Goal: Transaction & Acquisition: Purchase product/service

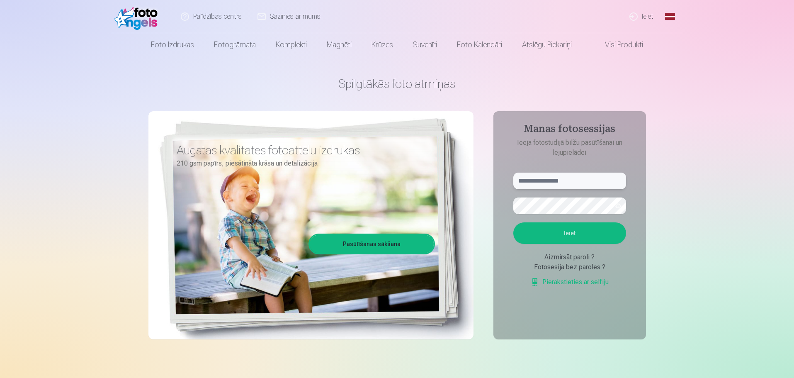
click at [590, 184] on input "text" at bounding box center [570, 181] width 113 height 17
click at [544, 180] on input "***" at bounding box center [570, 181] width 113 height 17
type input "**********"
click at [623, 207] on button "button" at bounding box center [618, 206] width 16 height 16
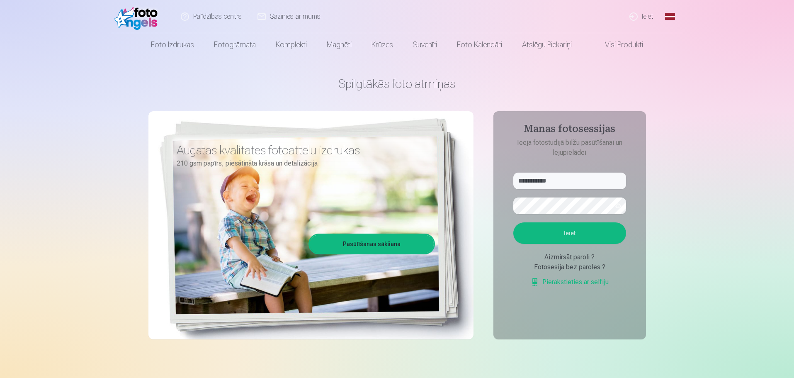
click at [613, 225] on button "Ieiet" at bounding box center [570, 233] width 113 height 22
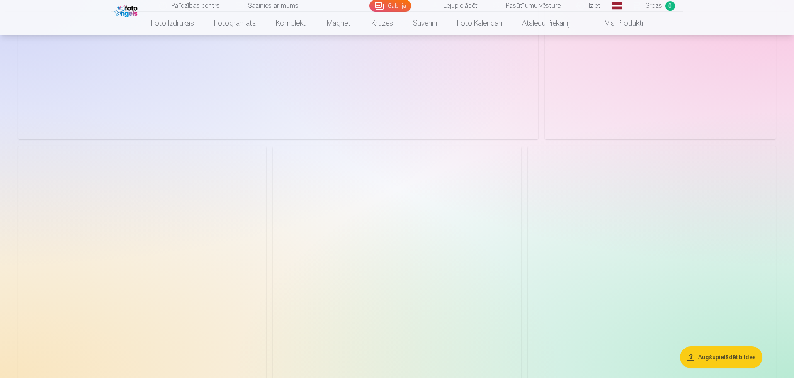
scroll to position [1654, 0]
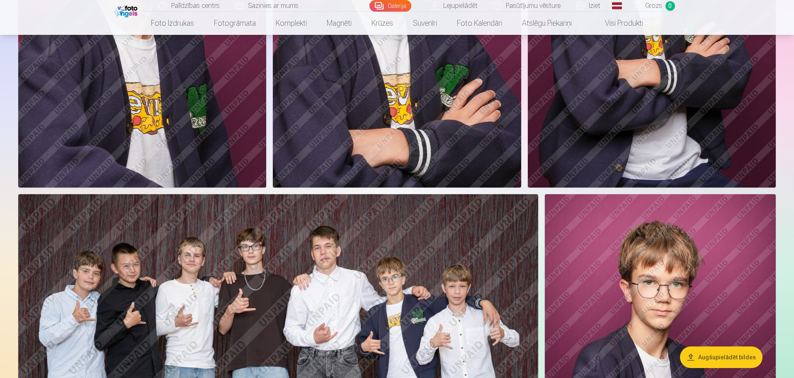
click at [708, 359] on button "Augšupielādēt bildes" at bounding box center [721, 357] width 83 height 22
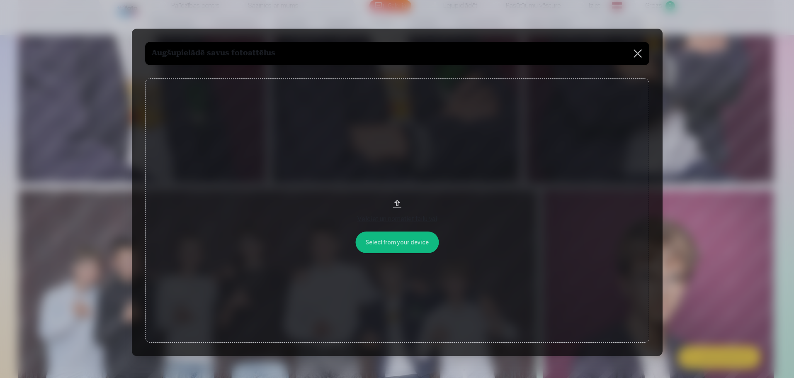
scroll to position [1657, 0]
drag, startPoint x: 479, startPoint y: 33, endPoint x: 379, endPoint y: 59, distance: 103.0
click at [379, 59] on div "Augšupielādē savus fotoattēlus Select from your device Velciet un nometiet fail…" at bounding box center [398, 193] width 531 height 328
click at [642, 54] on button at bounding box center [638, 53] width 23 height 23
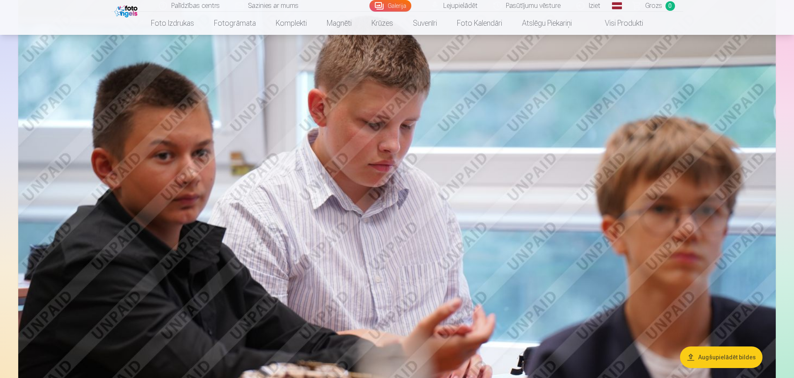
scroll to position [995, 0]
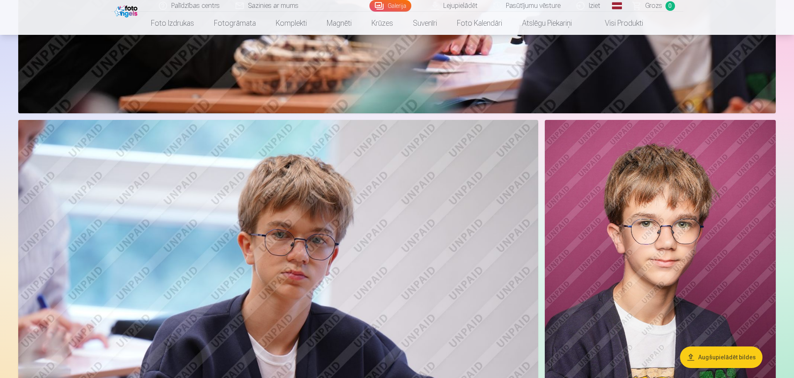
click at [650, 227] on img at bounding box center [660, 293] width 231 height 347
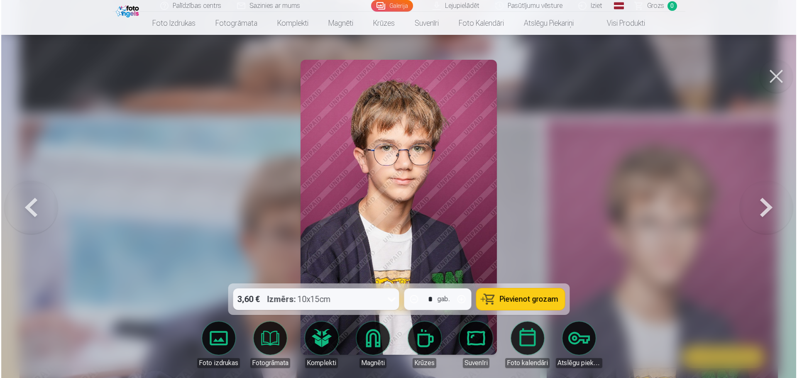
scroll to position [996, 0]
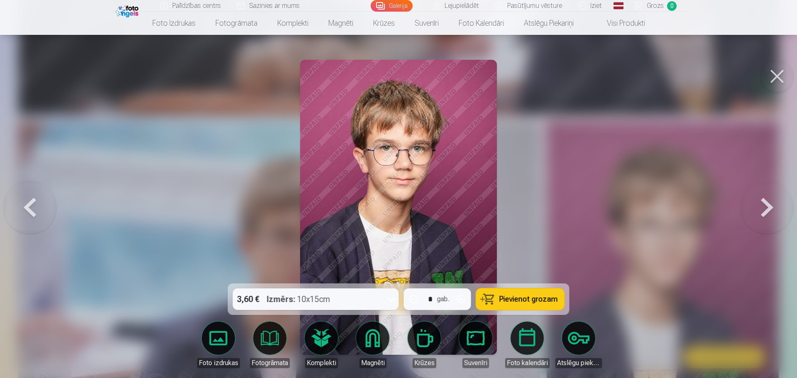
click at [588, 218] on div at bounding box center [398, 189] width 797 height 378
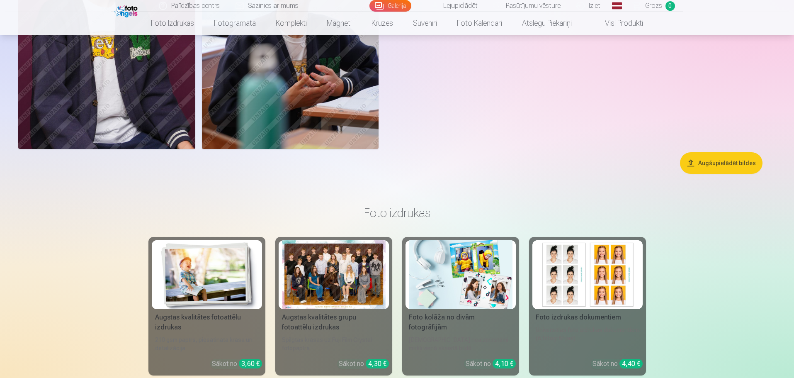
scroll to position [2649, 0]
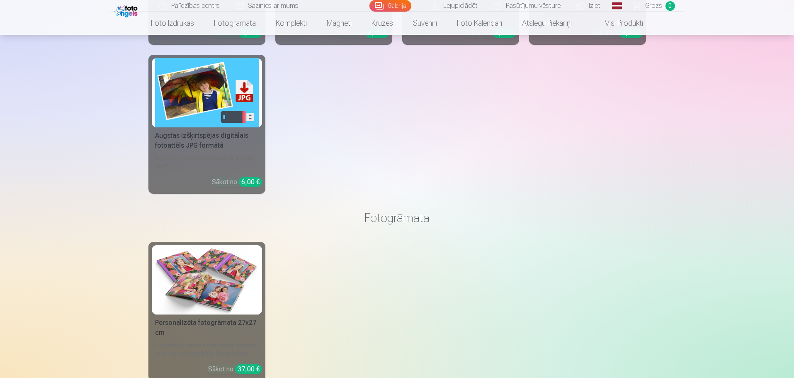
click at [201, 281] on img at bounding box center [207, 279] width 104 height 69
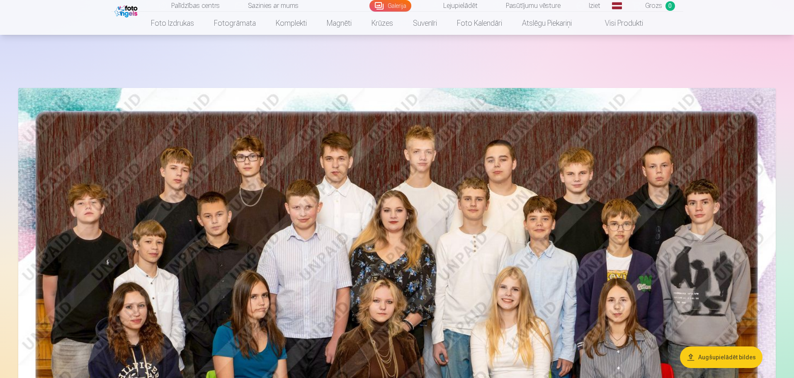
scroll to position [334, 0]
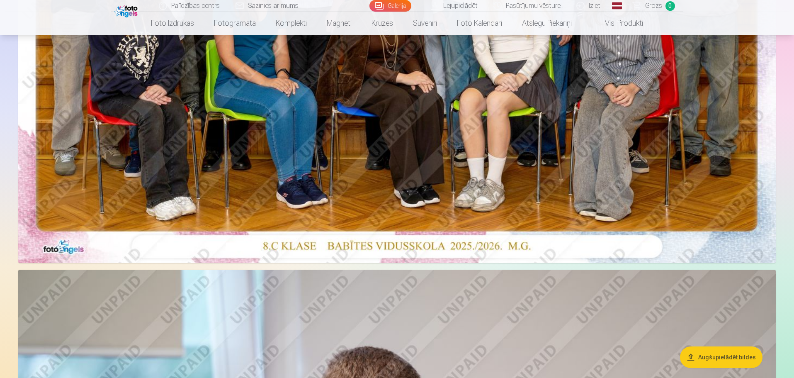
click at [455, 152] on img at bounding box center [397, 10] width 758 height 506
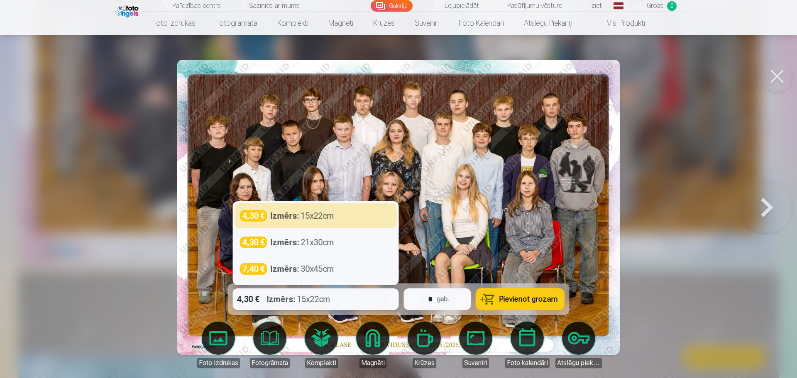
click at [390, 298] on icon at bounding box center [391, 298] width 13 height 13
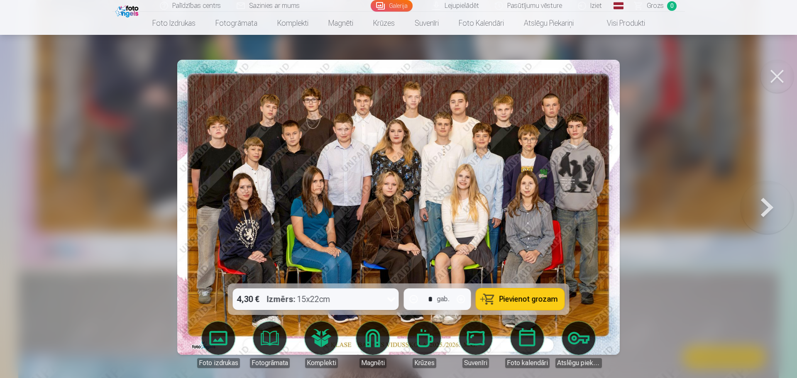
click at [539, 299] on span "Pievienot grozam" at bounding box center [528, 298] width 58 height 7
click at [765, 212] on button at bounding box center [766, 207] width 53 height 136
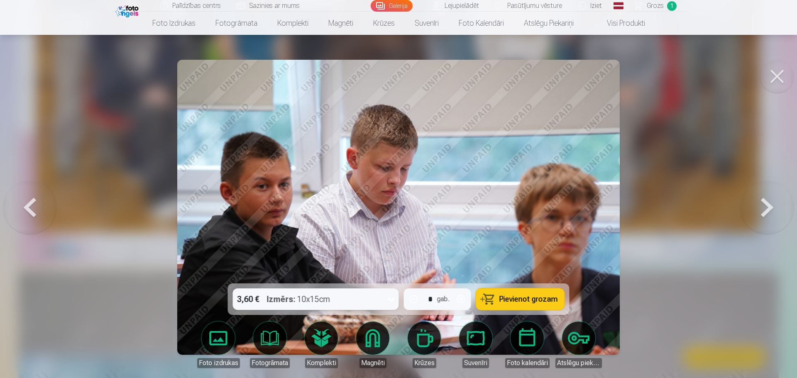
click at [765, 212] on button at bounding box center [766, 207] width 53 height 136
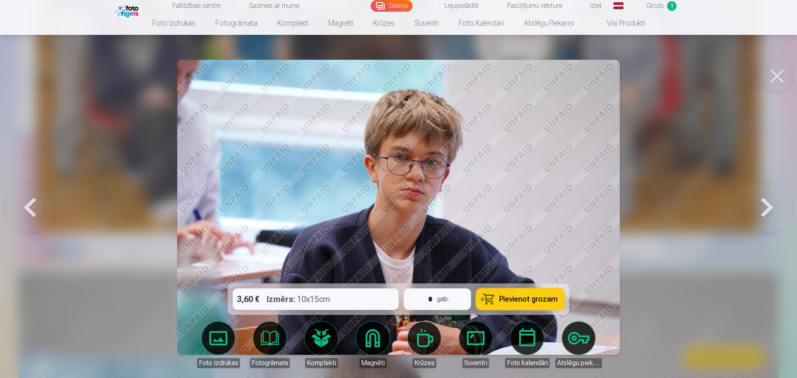
click at [764, 207] on button at bounding box center [766, 207] width 53 height 136
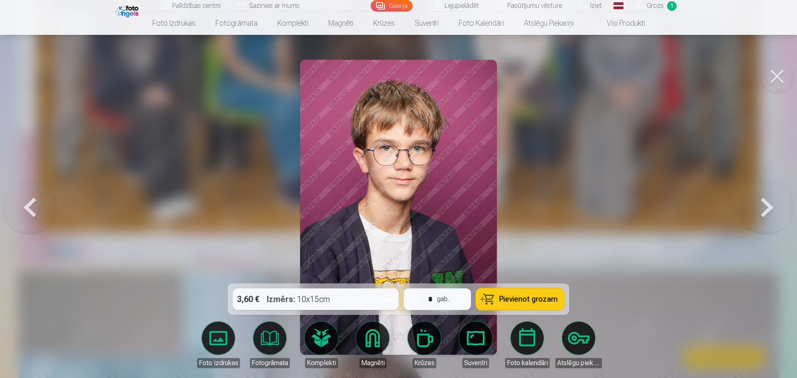
click at [389, 302] on icon at bounding box center [391, 298] width 13 height 13
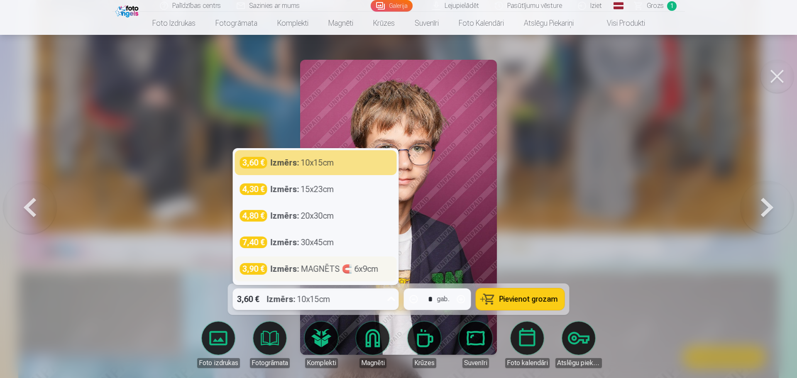
click at [292, 270] on strong "Izmērs :" at bounding box center [284, 269] width 29 height 12
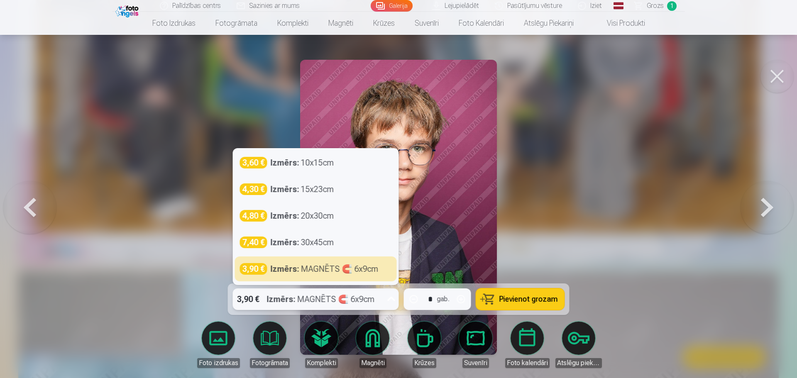
click at [391, 300] on icon at bounding box center [391, 298] width 13 height 13
click at [665, 174] on div at bounding box center [398, 189] width 797 height 378
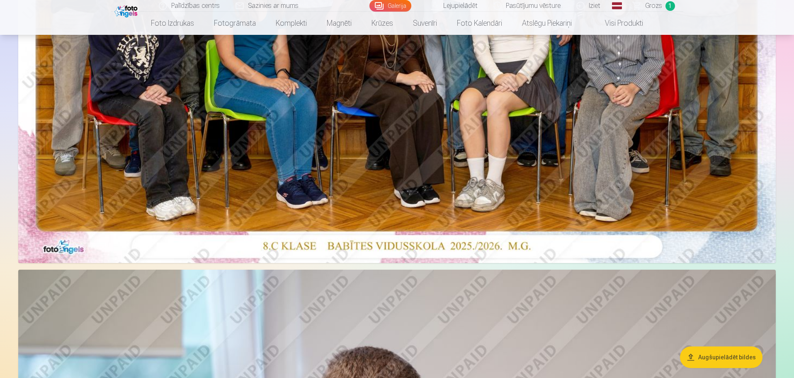
scroll to position [3, 0]
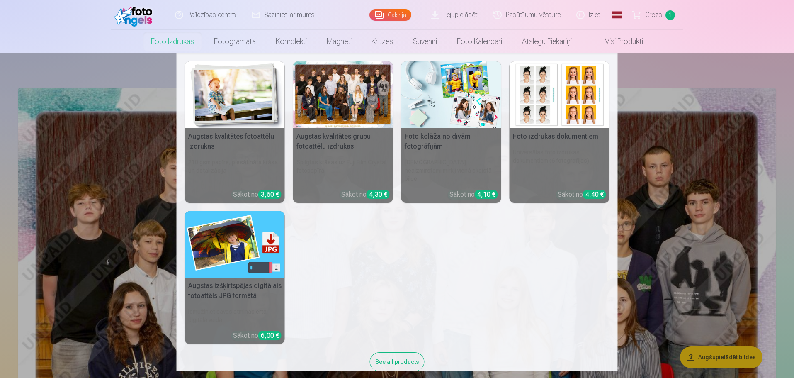
click at [458, 102] on img at bounding box center [452, 94] width 100 height 67
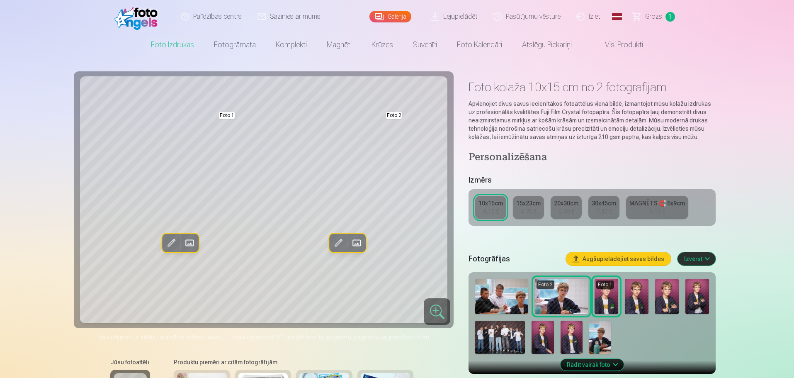
click at [337, 245] on span at bounding box center [337, 242] width 13 height 13
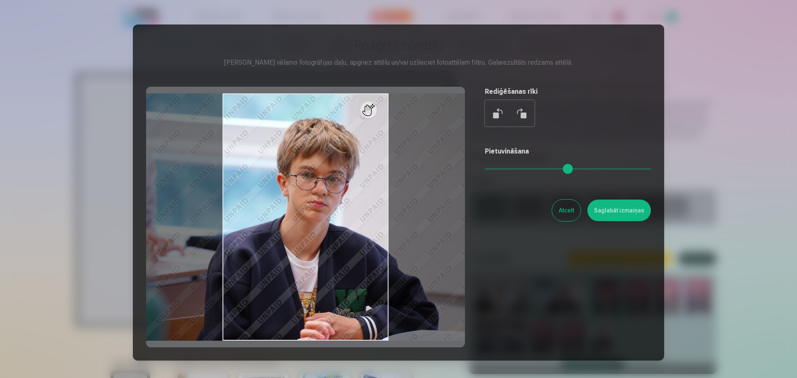
click at [567, 211] on button "Atcelt" at bounding box center [566, 211] width 29 height 22
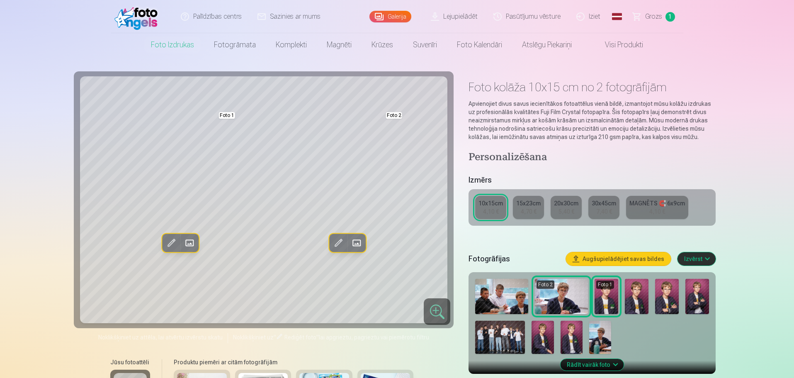
click at [353, 244] on span at bounding box center [356, 242] width 13 height 13
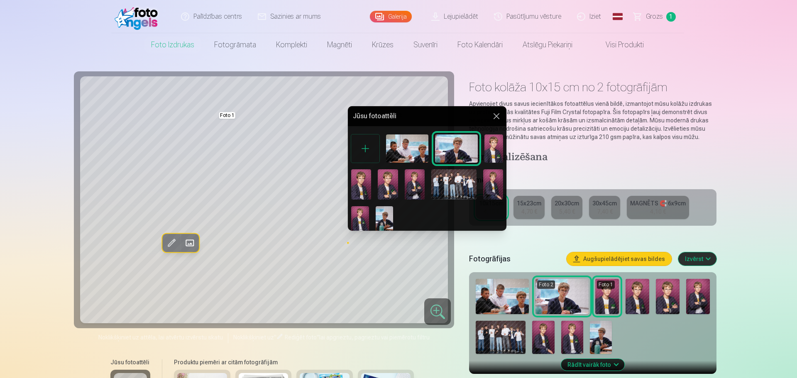
click at [493, 153] on img at bounding box center [493, 148] width 19 height 28
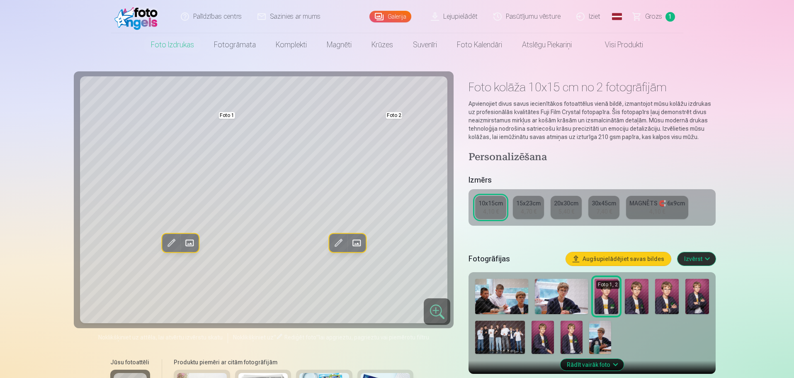
click at [337, 245] on span at bounding box center [337, 242] width 13 height 13
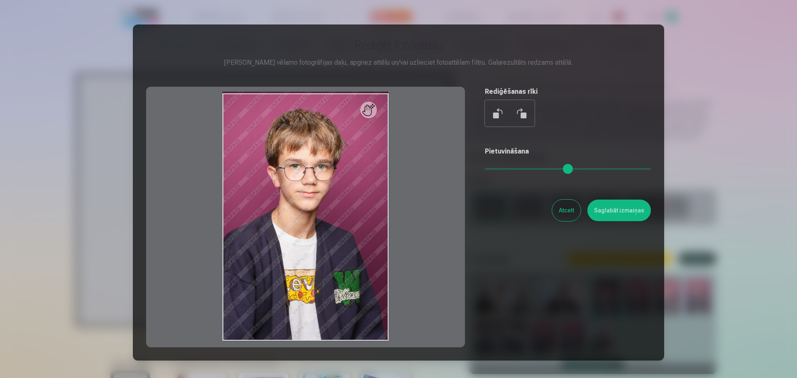
click at [561, 206] on button "Atcelt" at bounding box center [566, 211] width 29 height 22
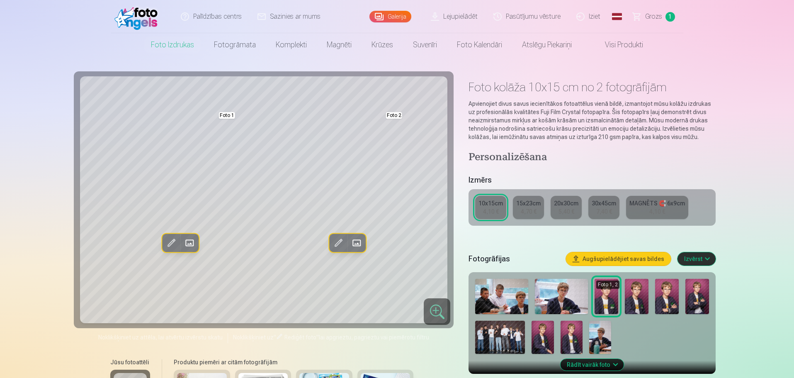
click at [358, 242] on span at bounding box center [356, 242] width 13 height 13
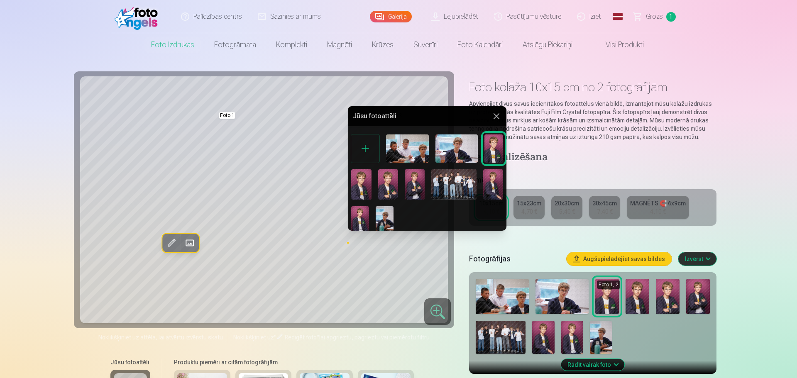
click at [493, 191] on img at bounding box center [493, 184] width 20 height 30
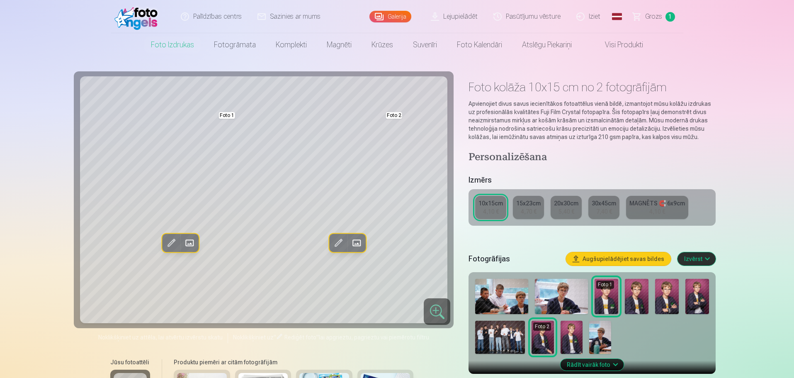
click at [526, 209] on div "4,70 €" at bounding box center [529, 211] width 16 height 8
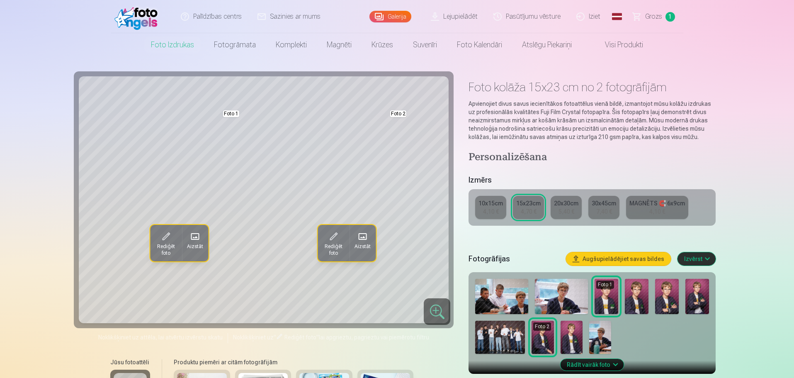
click at [497, 214] on div "4,10 €" at bounding box center [491, 211] width 16 height 8
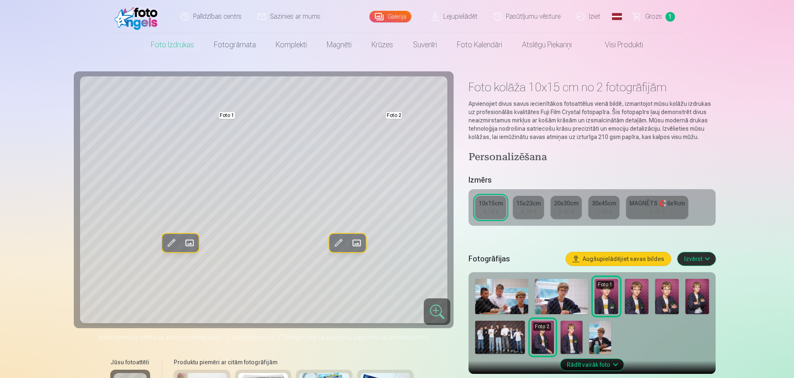
click at [525, 212] on div "4,70 €" at bounding box center [529, 211] width 16 height 8
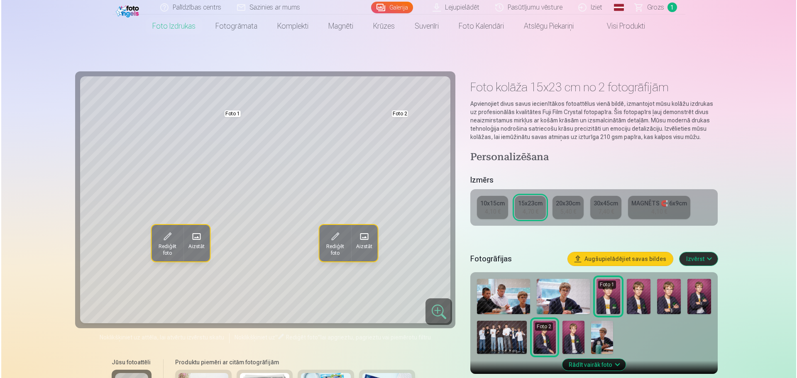
scroll to position [331, 0]
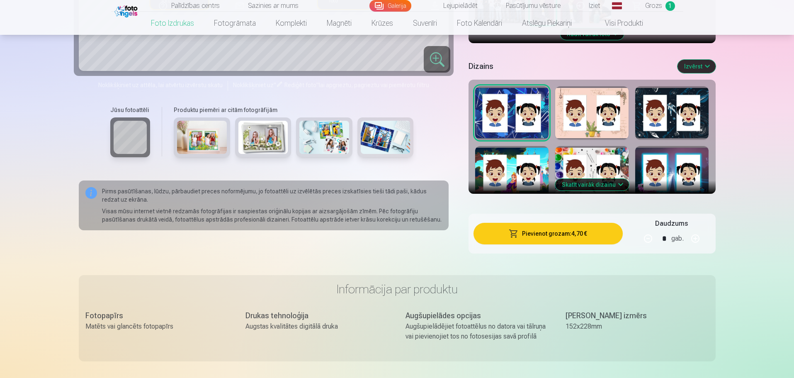
click at [517, 232] on span "button" at bounding box center [514, 233] width 10 height 8
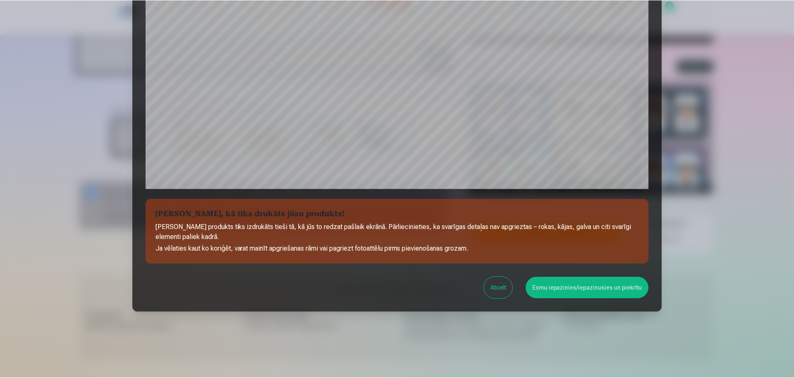
scroll to position [219, 0]
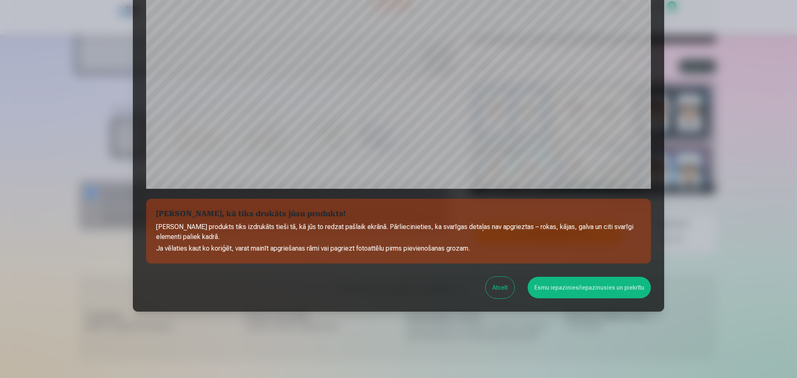
click at [558, 287] on button "Esmu iepazinies/iepazinusies un piekrītu" at bounding box center [588, 288] width 123 height 22
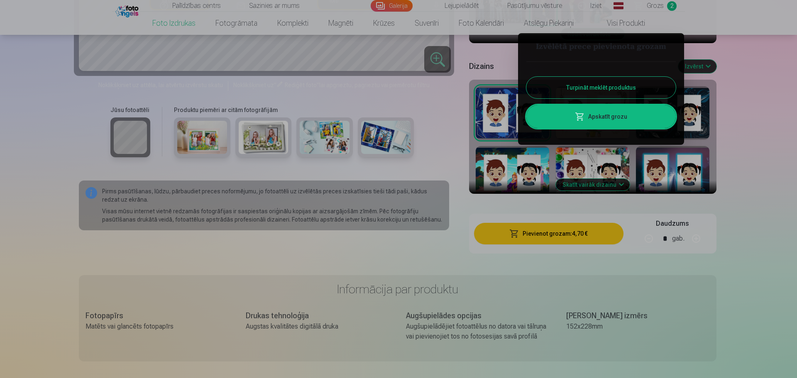
click at [562, 88] on button "Turpināt meklēt produktus" at bounding box center [600, 88] width 149 height 22
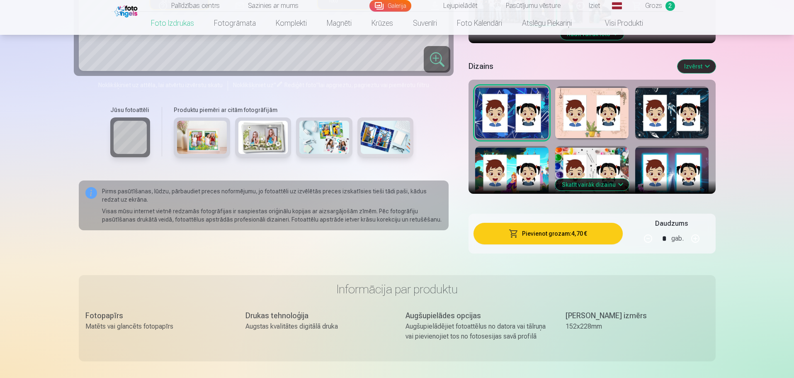
scroll to position [0, 0]
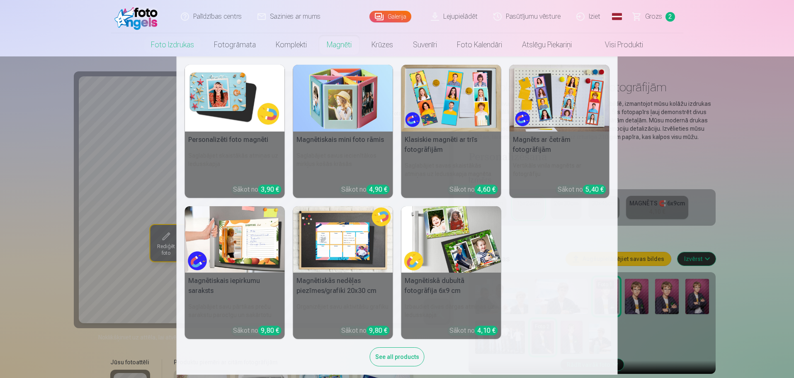
click at [102, 226] on nav "Personalizēti foto magnēti Saglabājiet skaistākās atmiņas uz ledusskapja Sākot …" at bounding box center [397, 215] width 794 height 318
click at [453, 133] on h5 "Klasiskie magnēti ar trīs fotogrāfijām" at bounding box center [452, 145] width 100 height 27
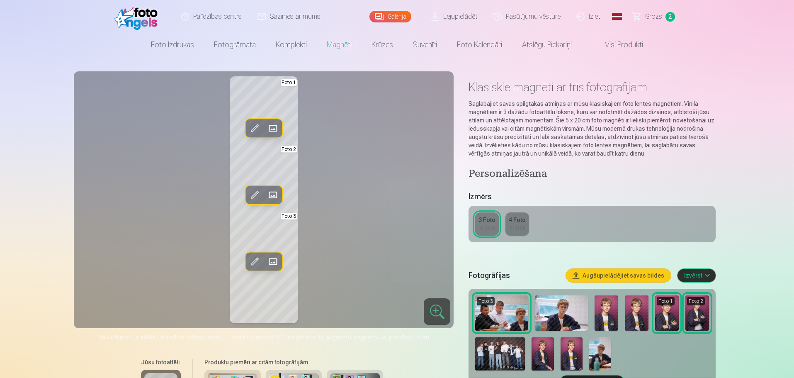
click at [272, 127] on span at bounding box center [272, 128] width 13 height 13
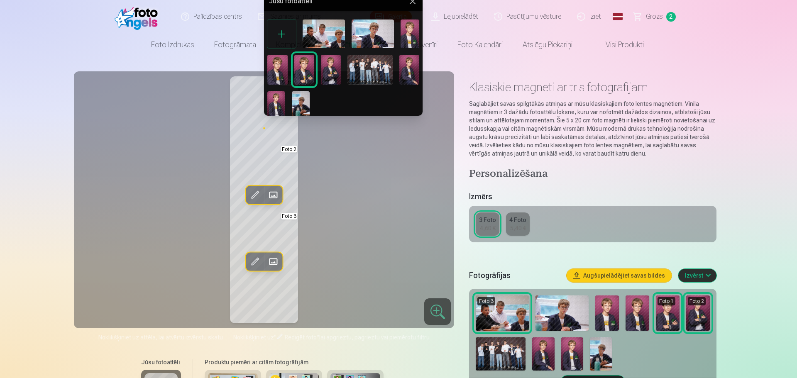
click at [334, 70] on img at bounding box center [331, 70] width 20 height 30
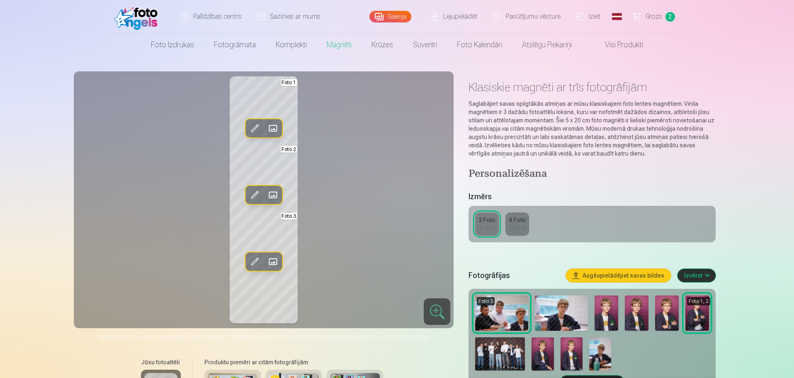
click at [272, 195] on span at bounding box center [272, 194] width 13 height 13
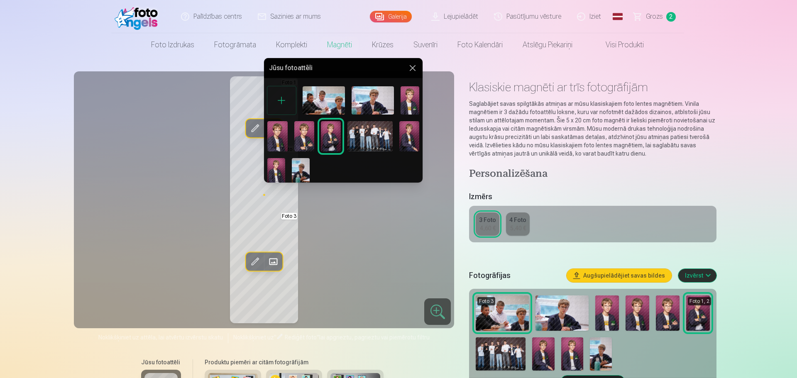
click at [276, 137] on img at bounding box center [277, 136] width 20 height 30
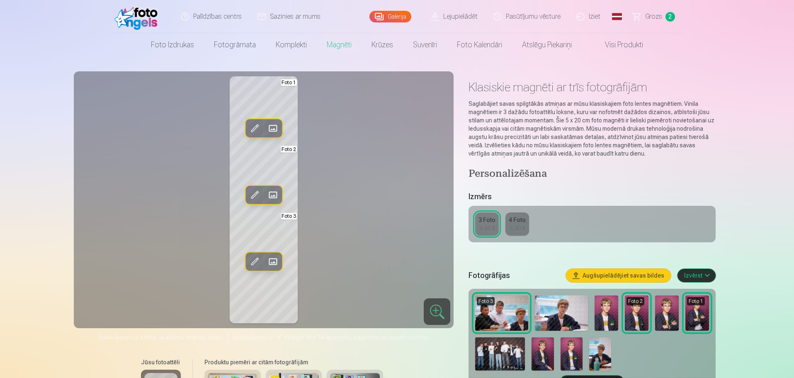
click at [276, 262] on span at bounding box center [272, 261] width 13 height 13
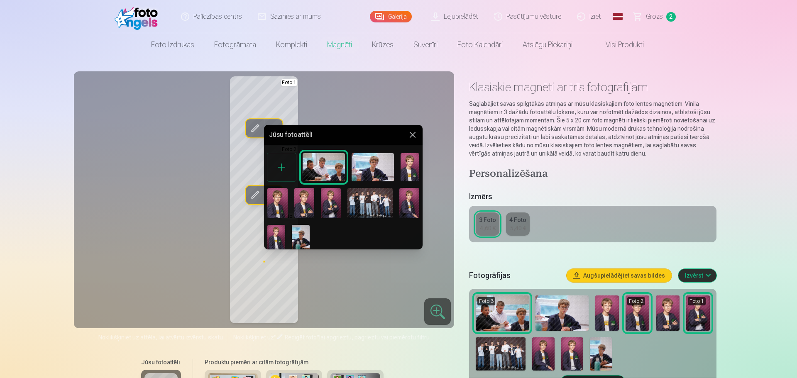
click at [404, 207] on img at bounding box center [409, 203] width 20 height 30
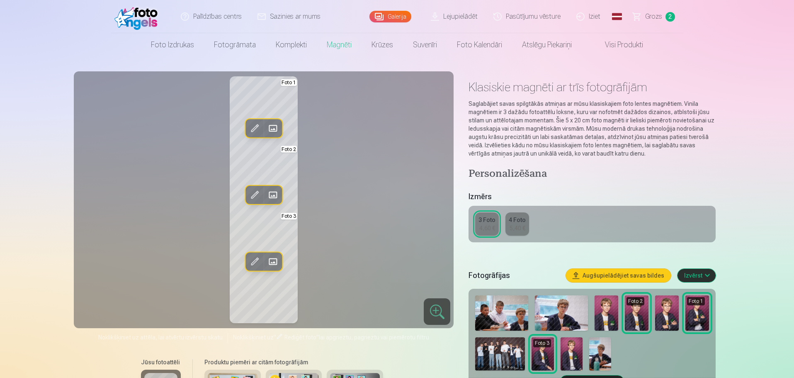
click at [270, 262] on span at bounding box center [272, 261] width 13 height 13
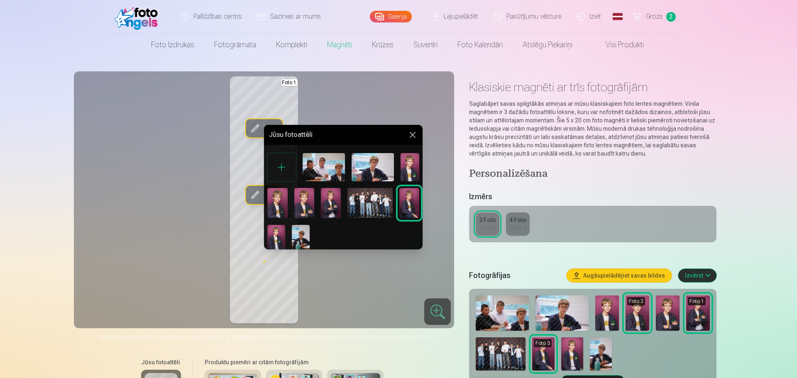
click at [307, 237] on img at bounding box center [301, 238] width 18 height 27
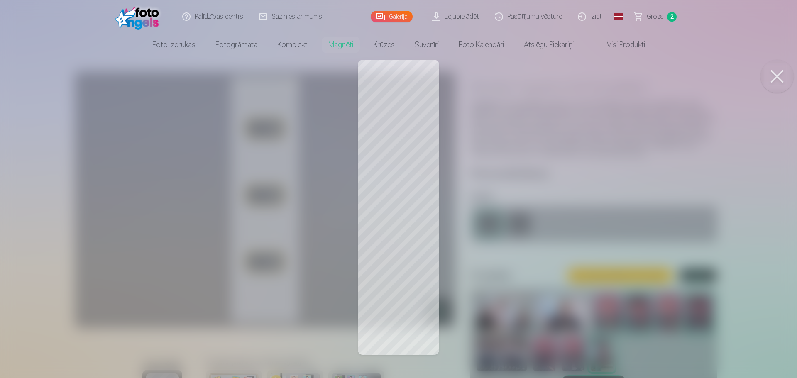
click at [772, 73] on button at bounding box center [776, 76] width 33 height 33
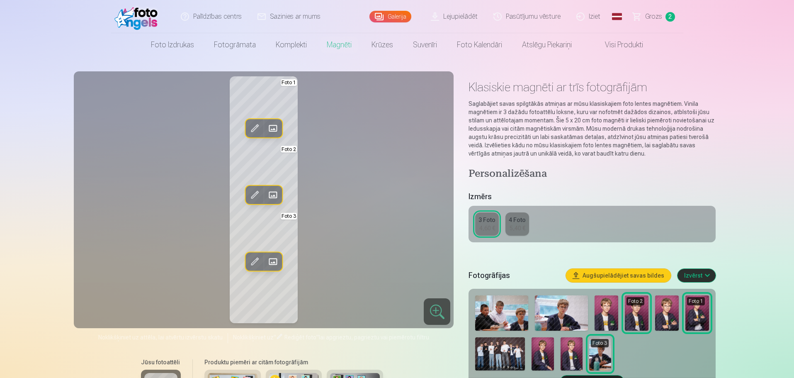
click at [273, 262] on span at bounding box center [272, 261] width 13 height 13
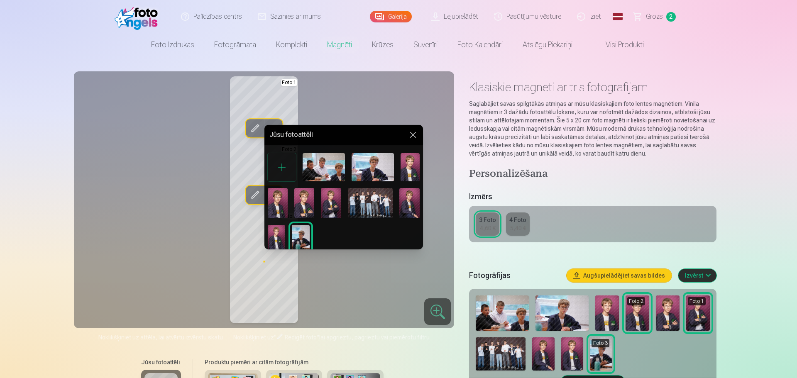
click at [412, 209] on img at bounding box center [409, 203] width 20 height 30
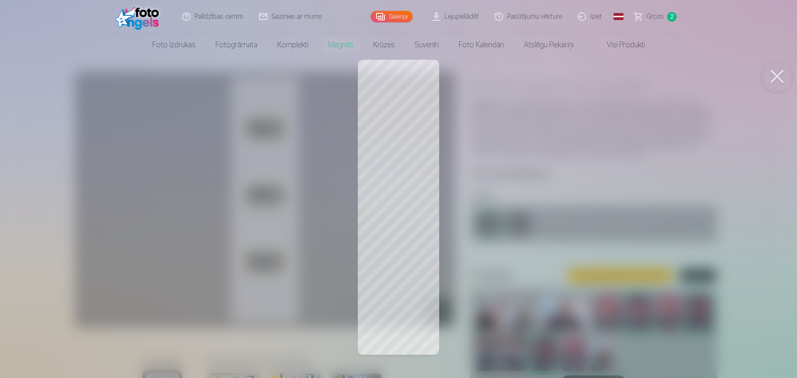
click at [776, 79] on button at bounding box center [776, 76] width 33 height 33
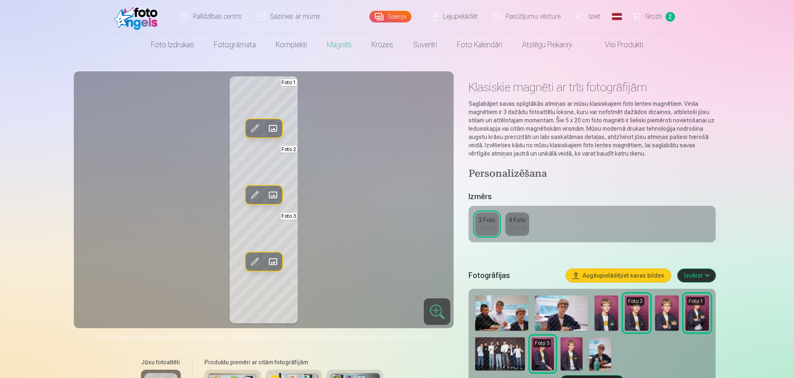
click at [272, 261] on span at bounding box center [272, 261] width 13 height 13
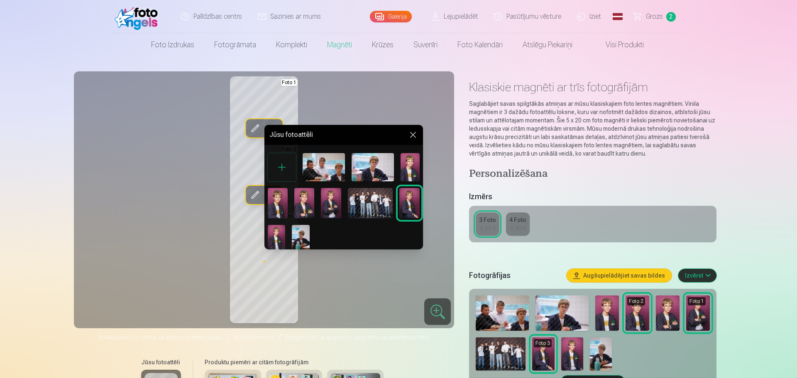
click at [414, 135] on button at bounding box center [413, 135] width 10 height 10
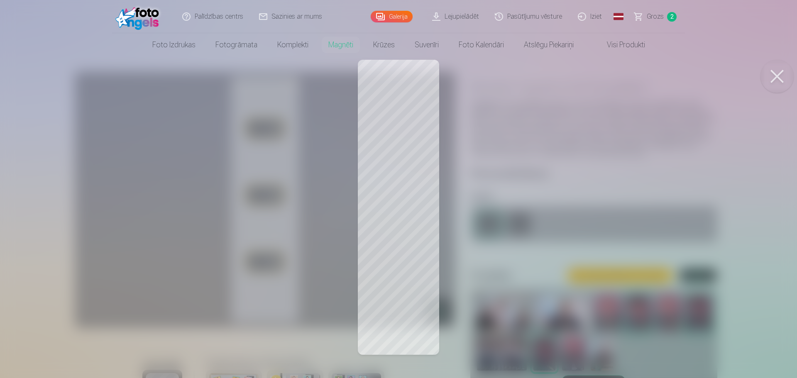
click at [383, 335] on div at bounding box center [398, 189] width 797 height 378
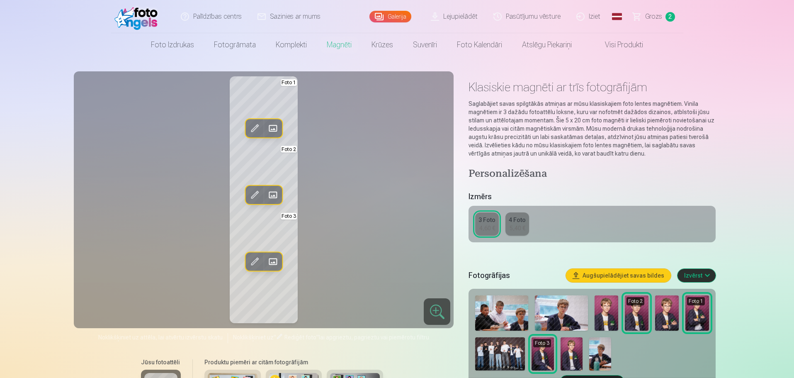
drag, startPoint x: 301, startPoint y: 307, endPoint x: 332, endPoint y: 285, distance: 38.2
click at [332, 285] on div "Rediģēt foto Aizstāt Foto 1 Rediģēt foto Aizstāt Foto 2 Rediģēt foto Aizstāt Fo…" at bounding box center [264, 199] width 370 height 247
click at [440, 312] on div at bounding box center [437, 311] width 27 height 27
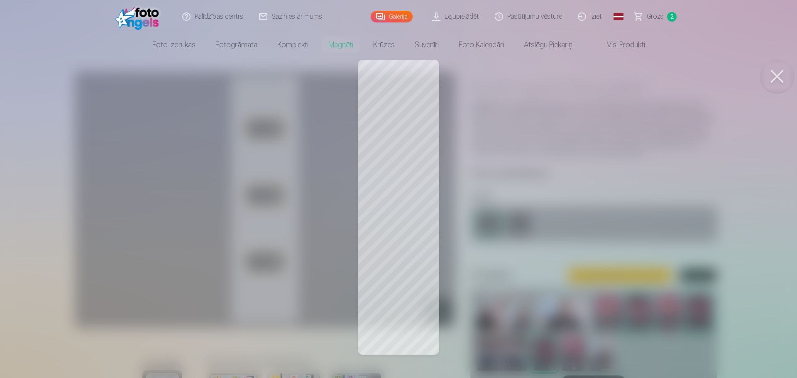
click at [782, 79] on button at bounding box center [776, 76] width 33 height 33
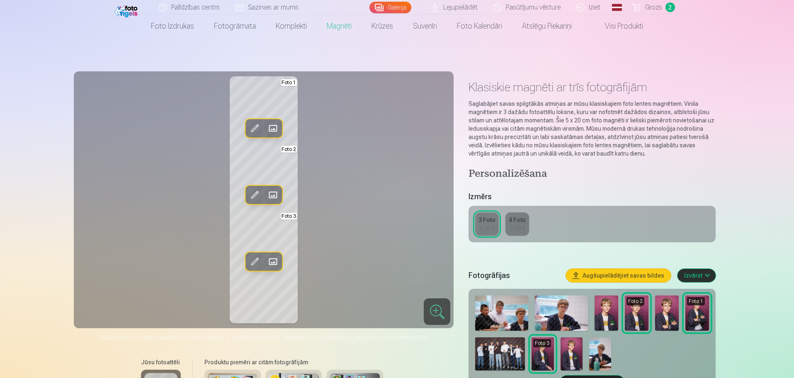
scroll to position [331, 0]
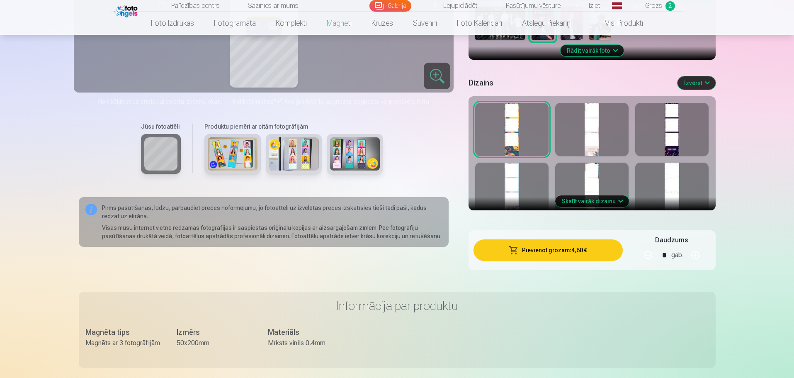
click at [664, 133] on div at bounding box center [672, 129] width 73 height 53
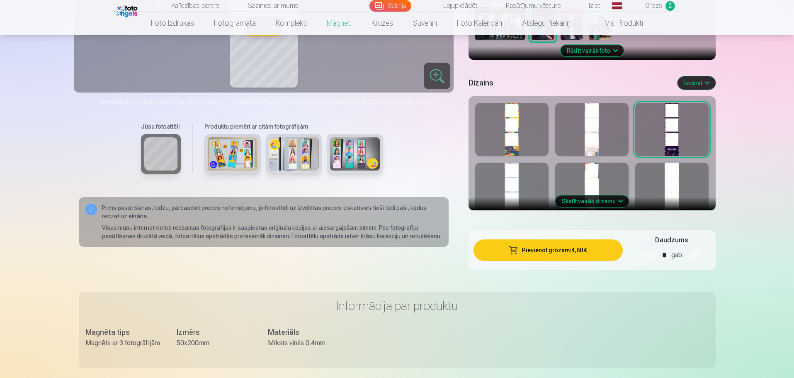
click at [582, 175] on div at bounding box center [591, 189] width 73 height 53
click at [504, 194] on div at bounding box center [511, 189] width 73 height 53
click at [497, 136] on div at bounding box center [511, 129] width 73 height 53
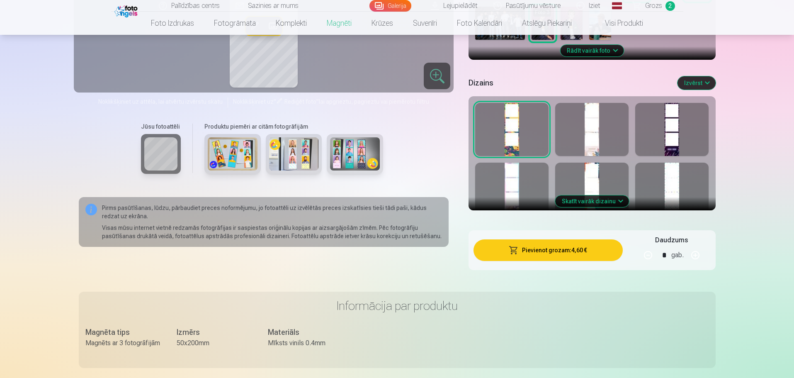
click at [600, 146] on div at bounding box center [591, 129] width 73 height 53
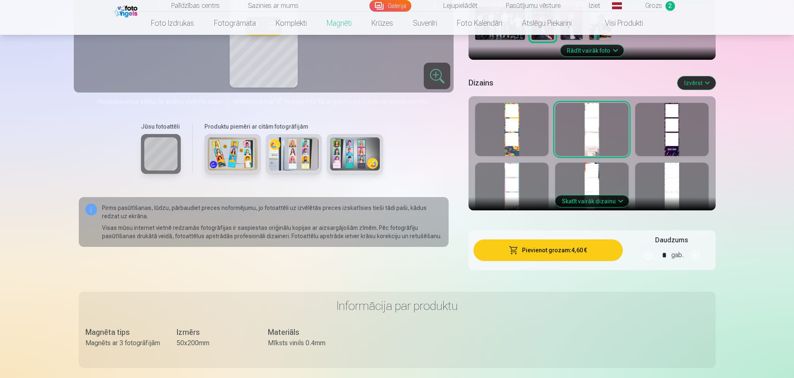
click at [675, 188] on div at bounding box center [672, 189] width 73 height 53
click at [666, 141] on div at bounding box center [672, 129] width 73 height 53
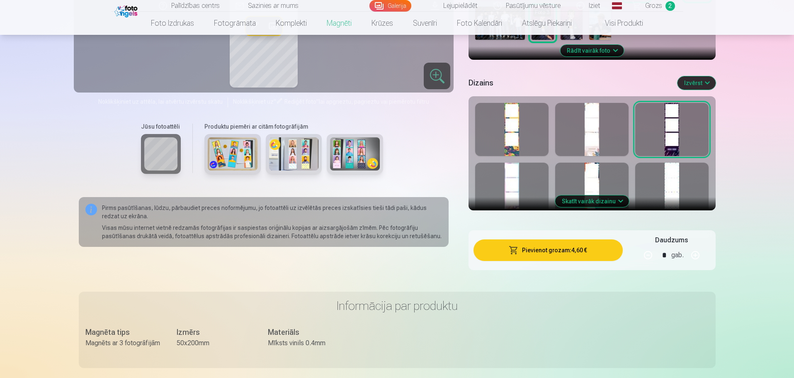
click at [611, 173] on div at bounding box center [591, 189] width 73 height 53
click at [595, 201] on button "Skatīt vairāk dizainu" at bounding box center [592, 201] width 74 height 12
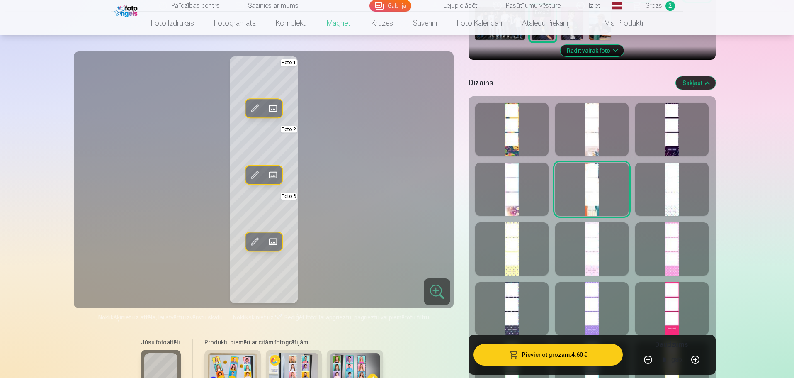
click at [669, 149] on div at bounding box center [672, 129] width 73 height 53
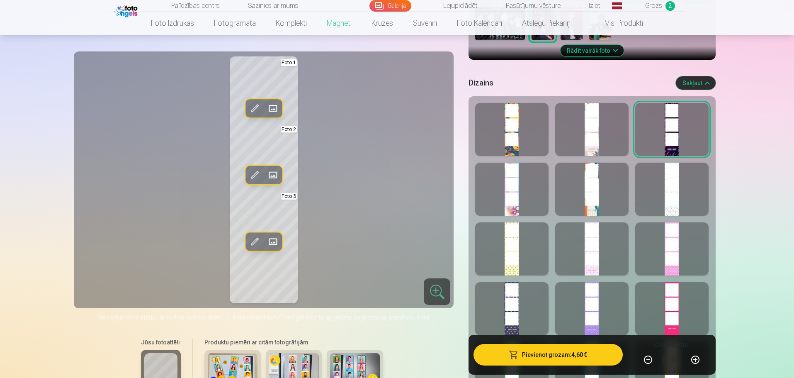
click at [557, 361] on button "Pievienot grozam : 4,60 €" at bounding box center [548, 355] width 149 height 22
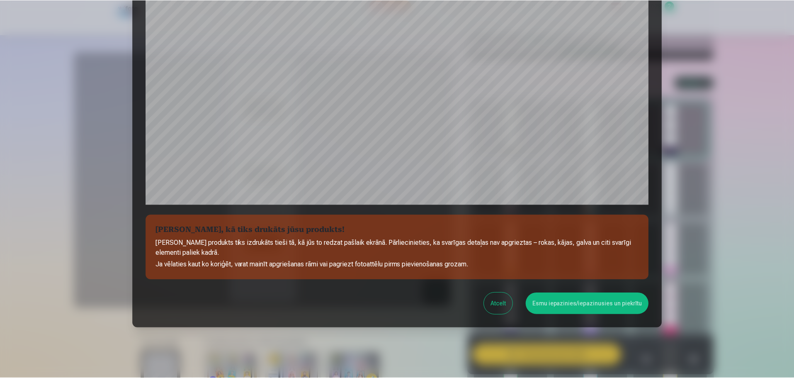
scroll to position [219, 0]
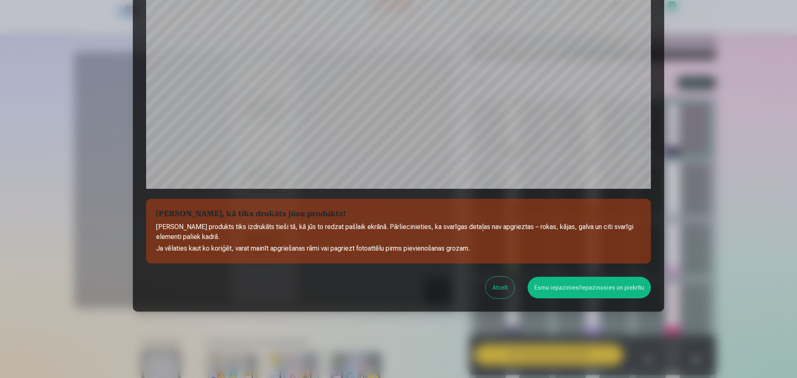
click at [563, 276] on div "Pārbaudiet, kā tiks drukāts jūsu produkts! Jūsu produkts tiks izdrukāts tieši t…" at bounding box center [398, 54] width 531 height 514
click at [559, 284] on button "Esmu iepazinies/iepazinusies un piekrītu" at bounding box center [588, 288] width 123 height 22
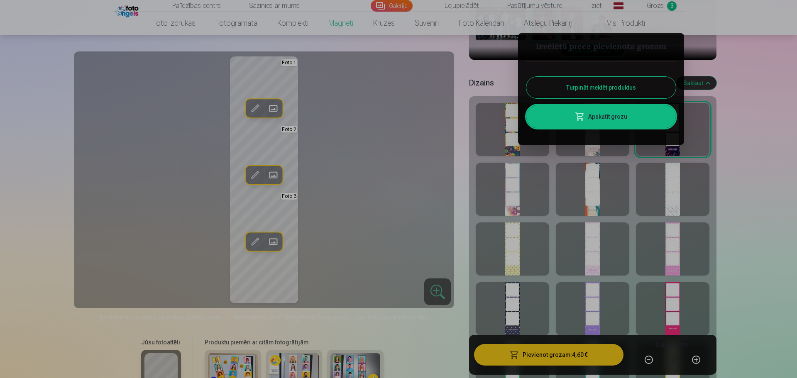
click at [353, 367] on div at bounding box center [398, 189] width 797 height 378
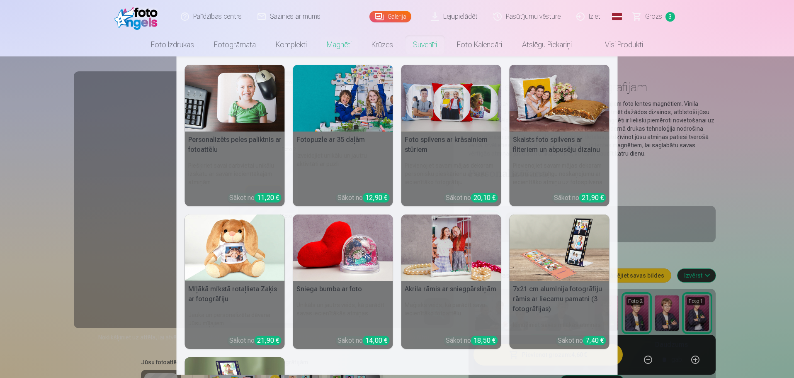
click at [580, 241] on img at bounding box center [560, 247] width 100 height 67
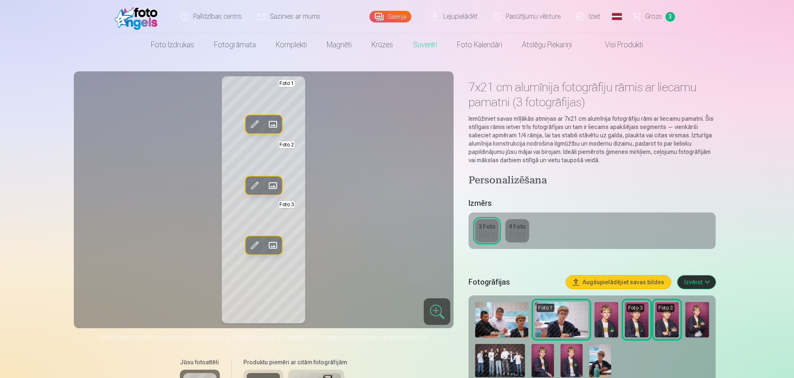
click at [410, 126] on div "Rediģēt foto Aizstāt Foto 1 Rediģēt foto Aizstāt Foto 2 Rediģēt foto Aizstāt Fo…" at bounding box center [264, 199] width 370 height 247
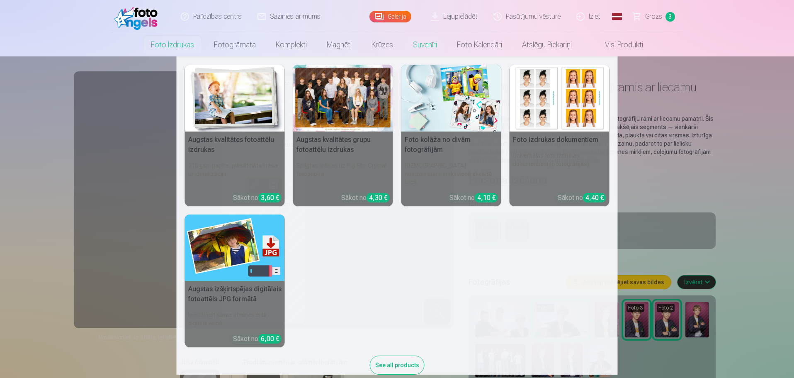
click at [465, 114] on img at bounding box center [452, 98] width 100 height 67
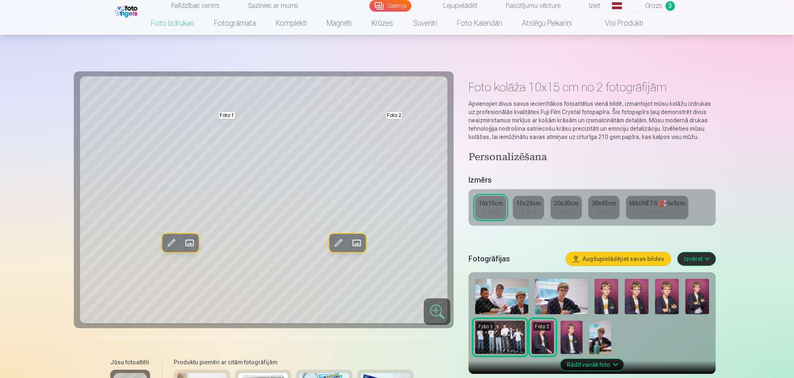
scroll to position [331, 0]
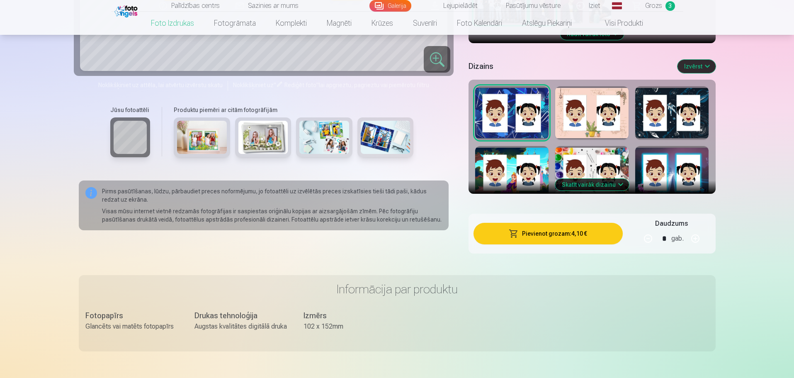
click at [597, 186] on button "Skatīt vairāk dizainu" at bounding box center [592, 185] width 74 height 12
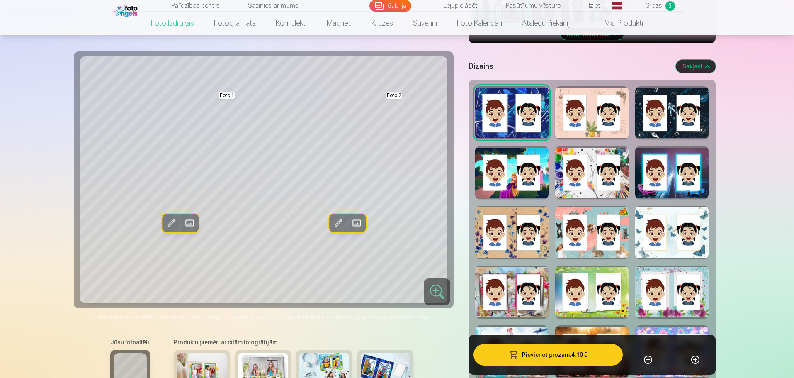
click at [591, 134] on div at bounding box center [591, 112] width 73 height 53
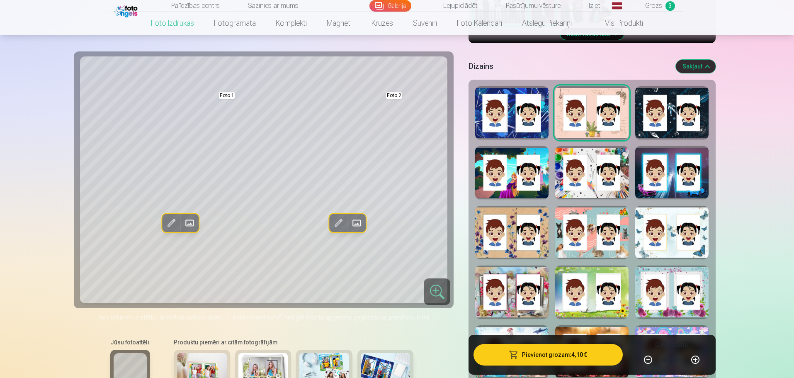
click at [671, 132] on div at bounding box center [672, 112] width 73 height 53
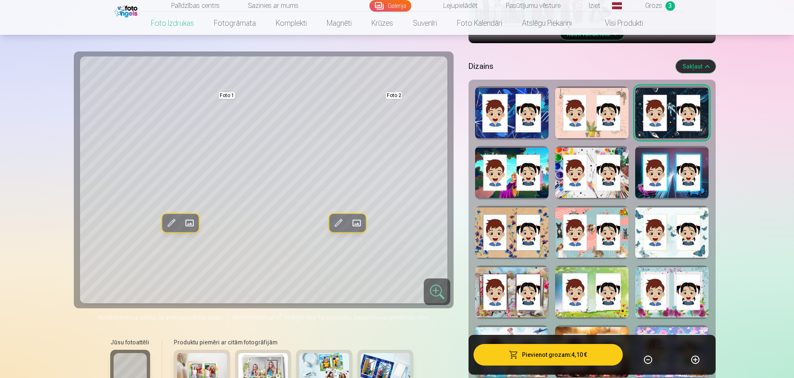
click at [512, 184] on div at bounding box center [511, 172] width 73 height 53
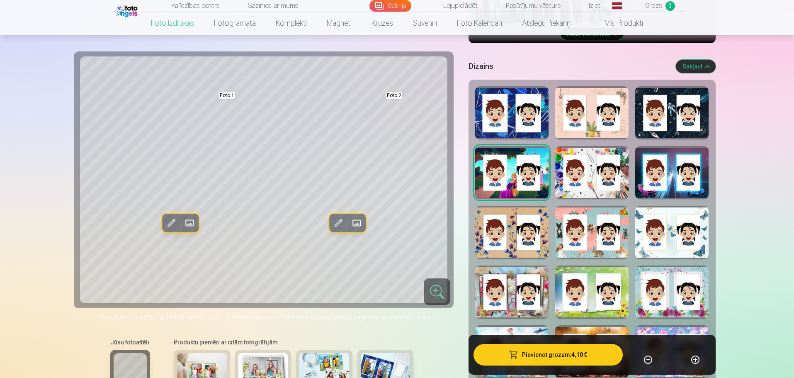
click at [572, 187] on div at bounding box center [591, 172] width 73 height 53
click at [653, 197] on div at bounding box center [672, 172] width 73 height 53
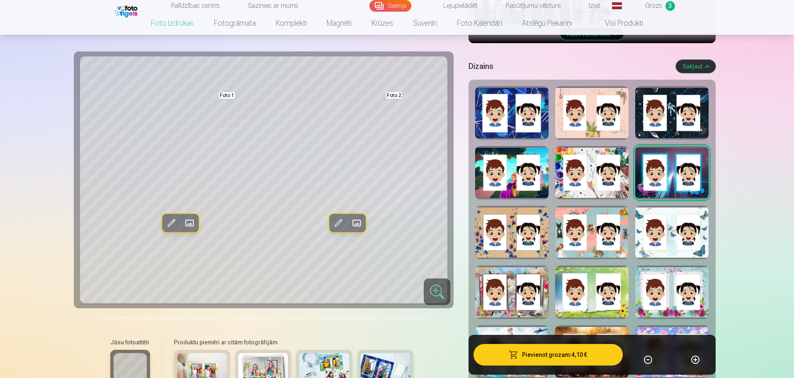
click at [490, 255] on div at bounding box center [511, 232] width 73 height 53
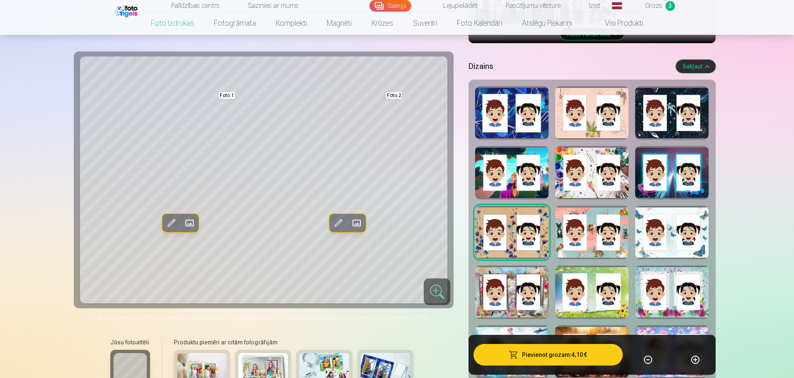
click at [575, 250] on div at bounding box center [591, 232] width 73 height 53
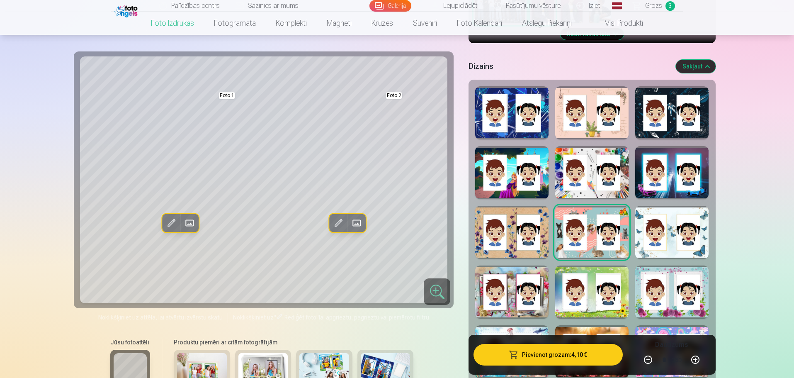
click at [646, 252] on div at bounding box center [672, 232] width 73 height 53
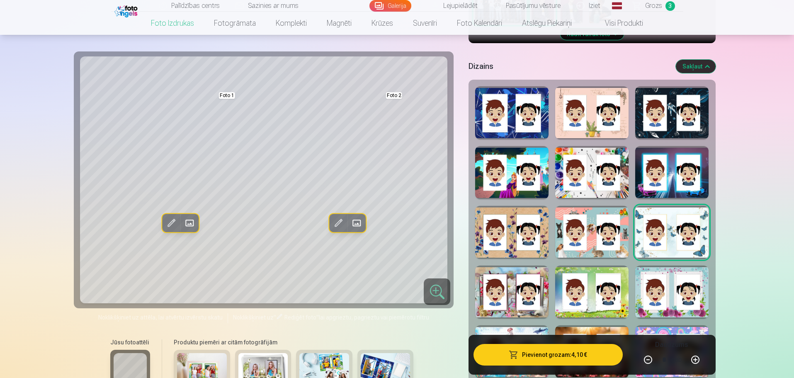
click at [510, 314] on div at bounding box center [511, 292] width 73 height 53
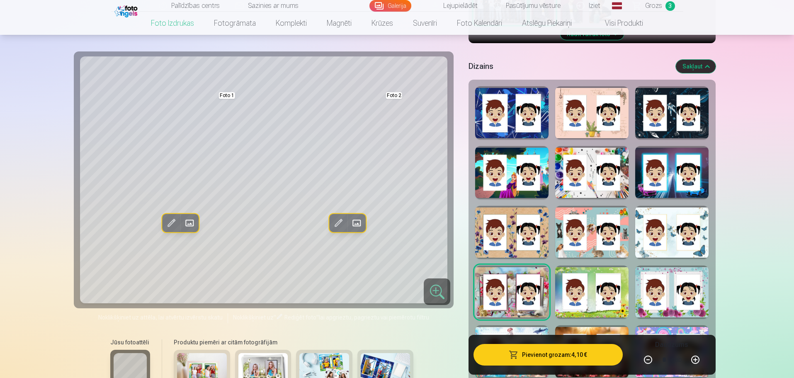
click at [581, 313] on div at bounding box center [591, 292] width 73 height 53
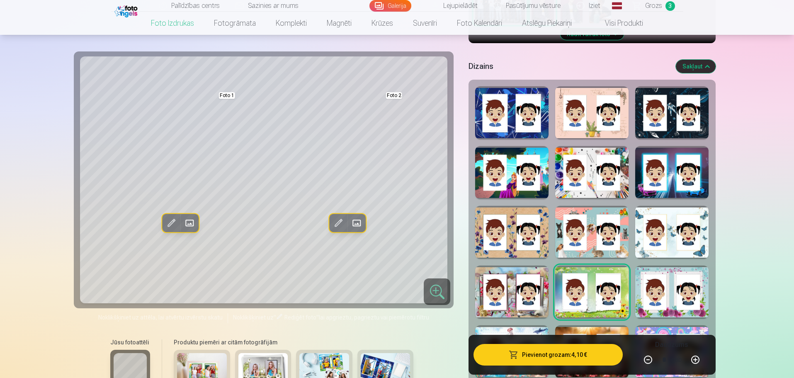
click at [653, 312] on div at bounding box center [672, 292] width 73 height 53
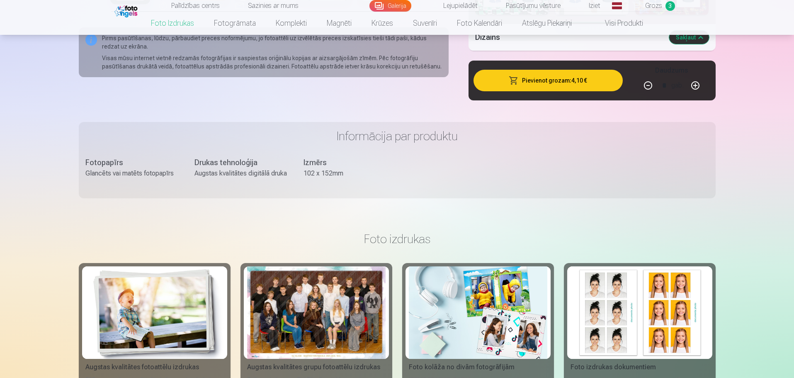
scroll to position [661, 0]
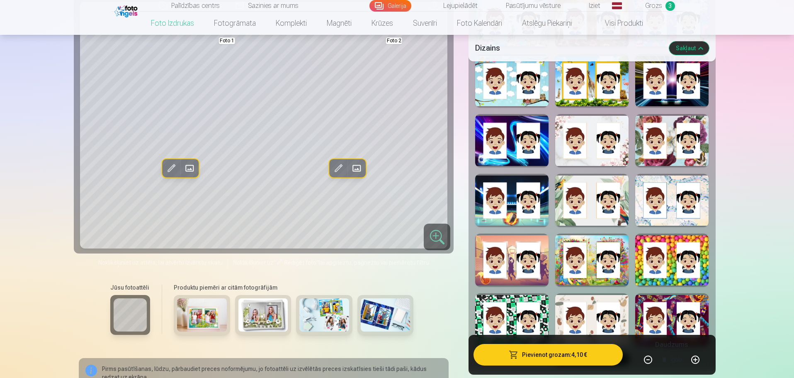
click at [511, 307] on div at bounding box center [511, 319] width 73 height 53
click at [592, 303] on div at bounding box center [591, 319] width 73 height 53
click at [670, 302] on div at bounding box center [672, 319] width 73 height 53
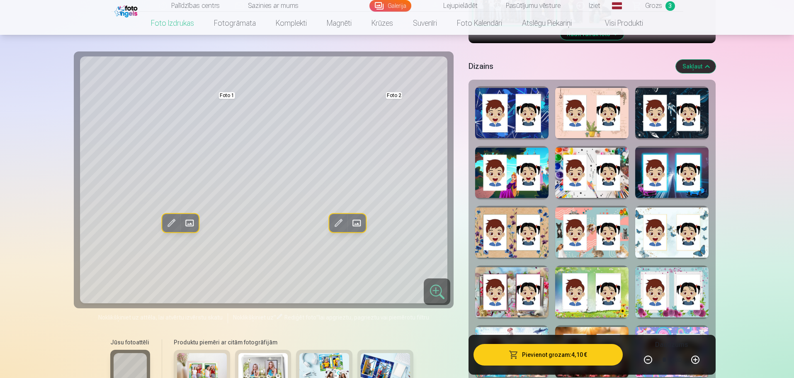
scroll to position [0, 0]
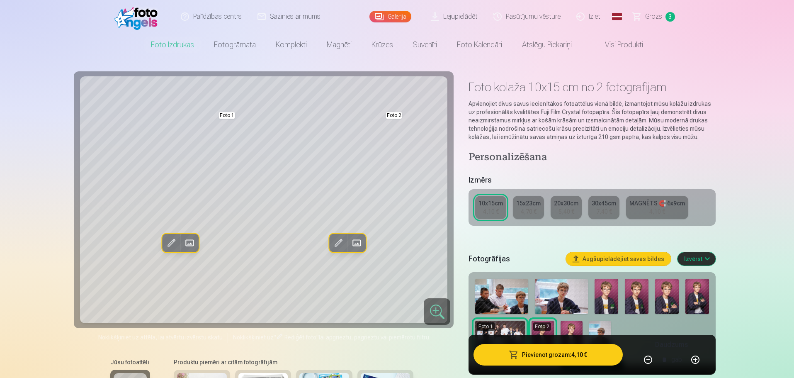
click at [655, 20] on span "Grozs" at bounding box center [654, 17] width 17 height 10
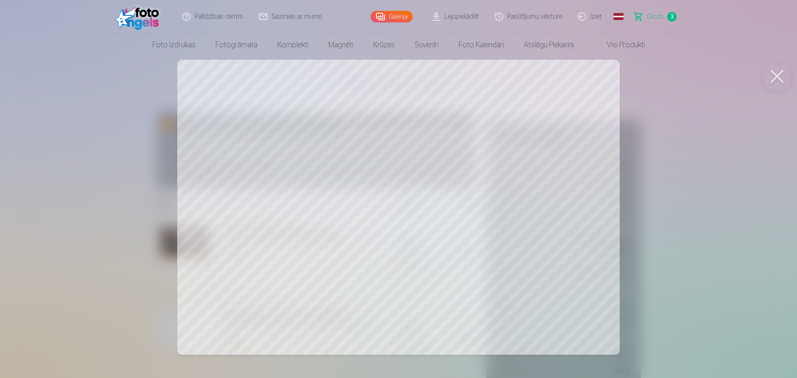
click at [588, 204] on div at bounding box center [398, 189] width 797 height 378
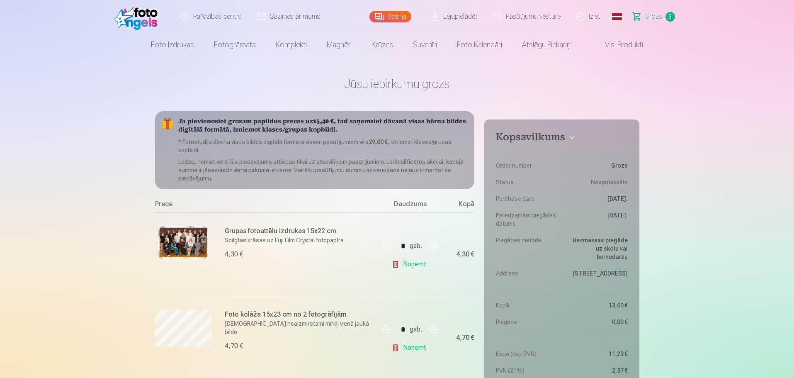
scroll to position [331, 0]
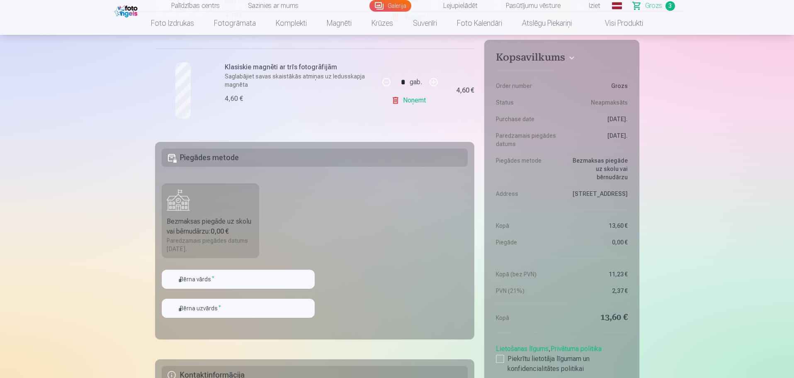
click at [436, 84] on button "button" at bounding box center [434, 82] width 20 height 20
type input "*"
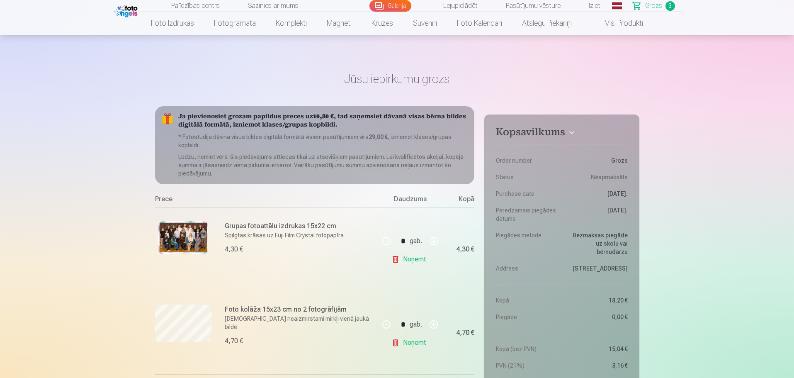
scroll to position [0, 0]
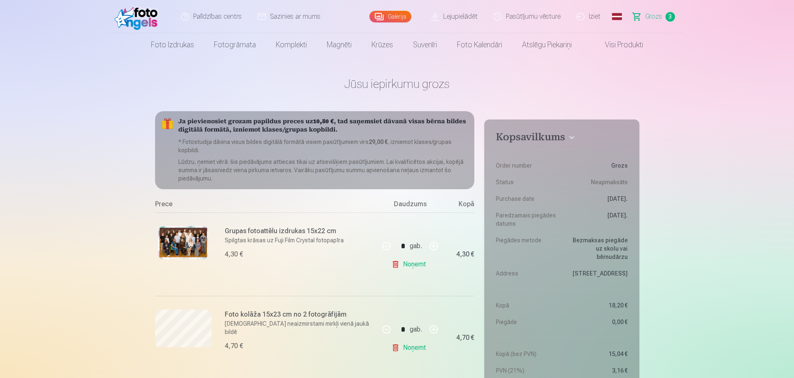
click at [413, 351] on link "Noņemt" at bounding box center [411, 347] width 38 height 17
type input "*"
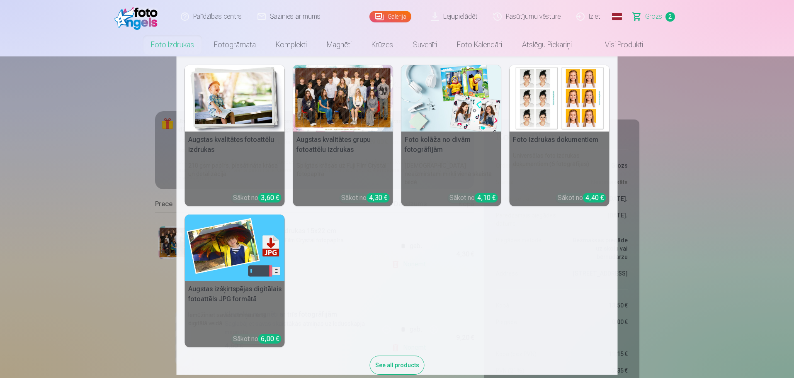
click at [450, 151] on h5 "Foto kolāža no divām fotogrāfijām" at bounding box center [452, 145] width 100 height 27
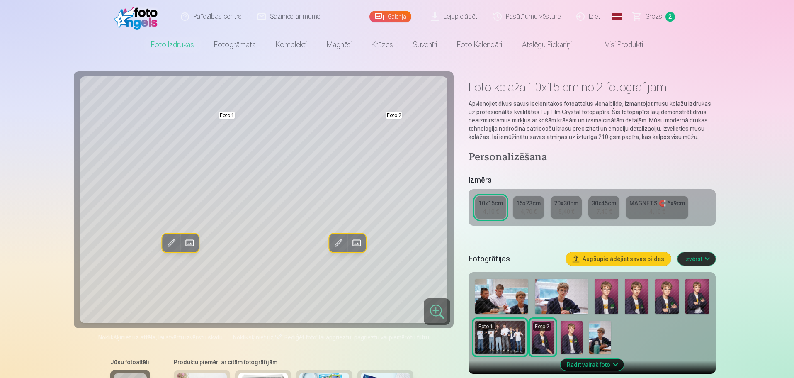
click at [189, 237] on span at bounding box center [189, 242] width 13 height 13
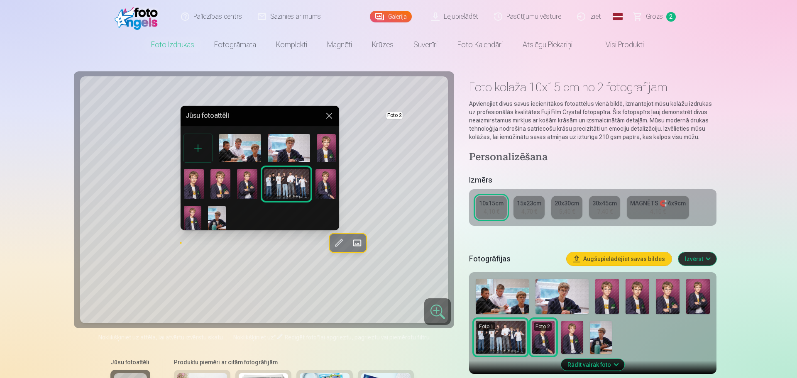
click at [323, 155] on img at bounding box center [326, 148] width 19 height 28
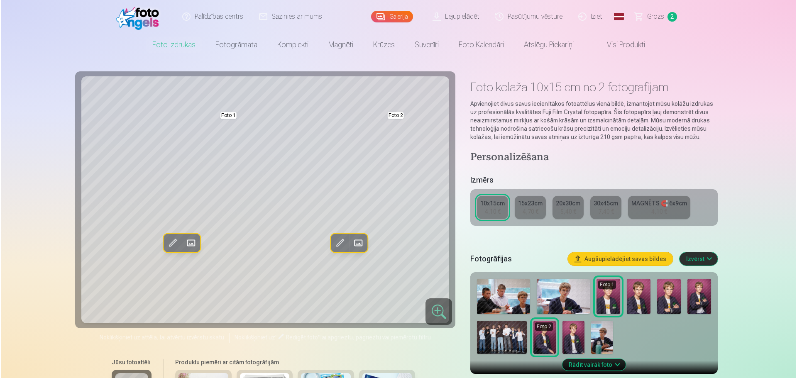
scroll to position [331, 0]
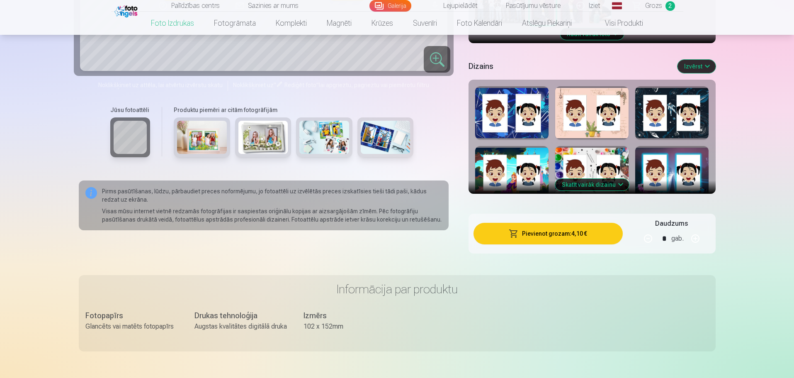
click at [546, 237] on button "Pievienot grozam : 4,10 €" at bounding box center [548, 234] width 149 height 22
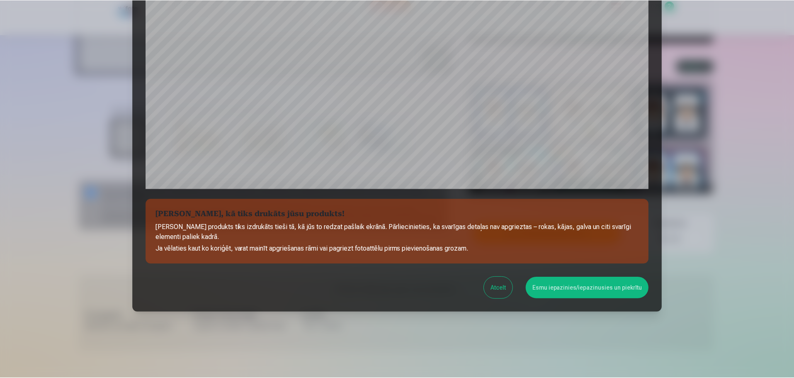
scroll to position [219, 0]
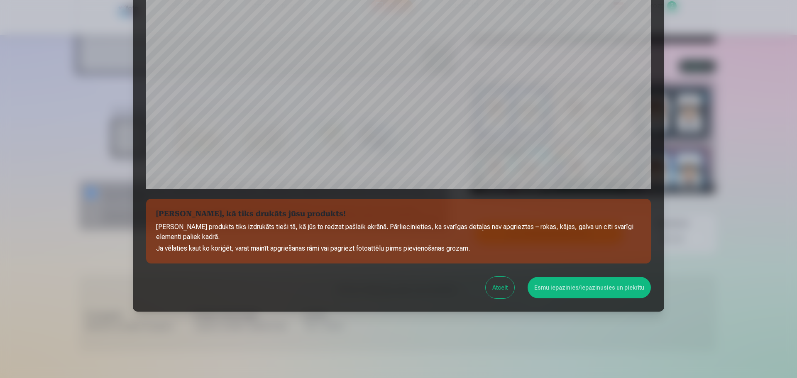
click at [503, 295] on button "Atcelt" at bounding box center [499, 288] width 29 height 22
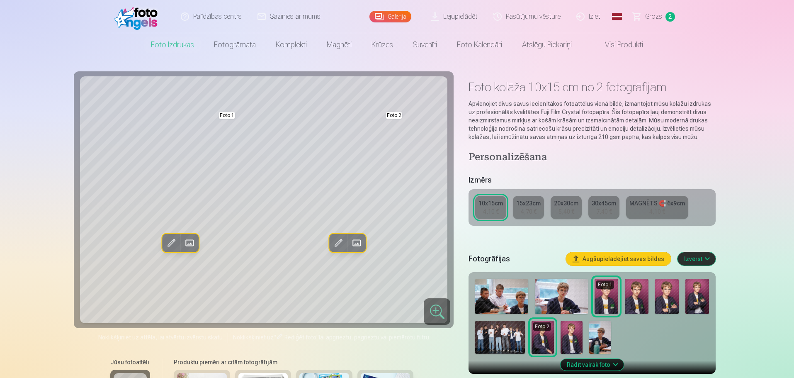
scroll to position [331, 0]
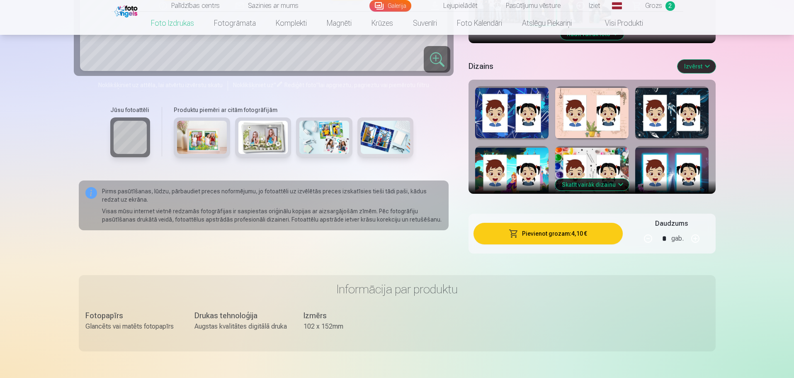
click at [609, 183] on button "Skatīt vairāk dizainu" at bounding box center [592, 185] width 74 height 12
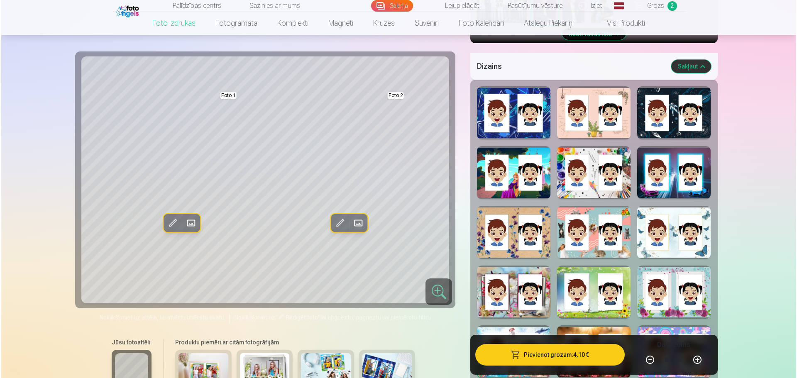
scroll to position [661, 0]
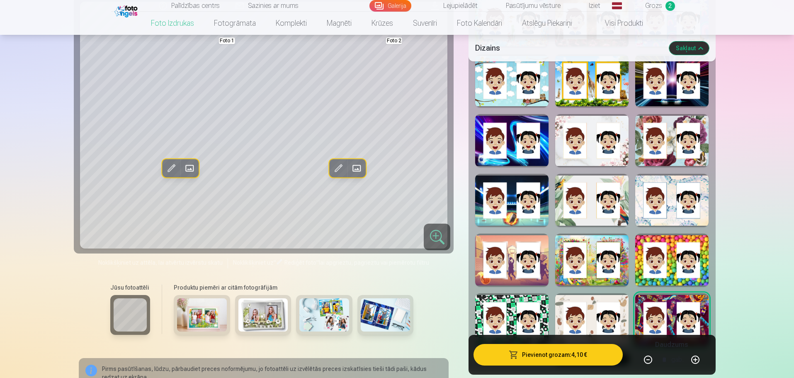
click at [523, 317] on div at bounding box center [511, 319] width 73 height 53
click at [672, 319] on div at bounding box center [672, 319] width 73 height 53
click at [525, 316] on div at bounding box center [511, 319] width 73 height 53
drag, startPoint x: 664, startPoint y: 318, endPoint x: 641, endPoint y: 320, distance: 23.3
click at [664, 318] on div at bounding box center [672, 319] width 73 height 53
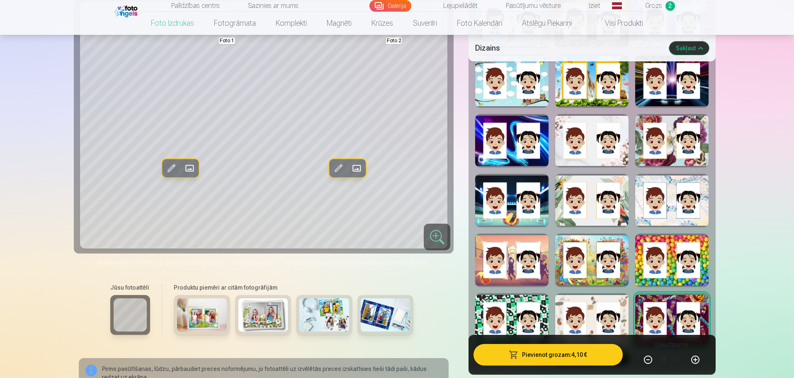
click at [499, 318] on div at bounding box center [511, 319] width 73 height 53
click at [651, 316] on div at bounding box center [672, 319] width 73 height 53
click at [508, 322] on div at bounding box center [511, 319] width 73 height 53
click at [665, 319] on div at bounding box center [672, 319] width 73 height 53
click at [510, 310] on div at bounding box center [511, 319] width 73 height 53
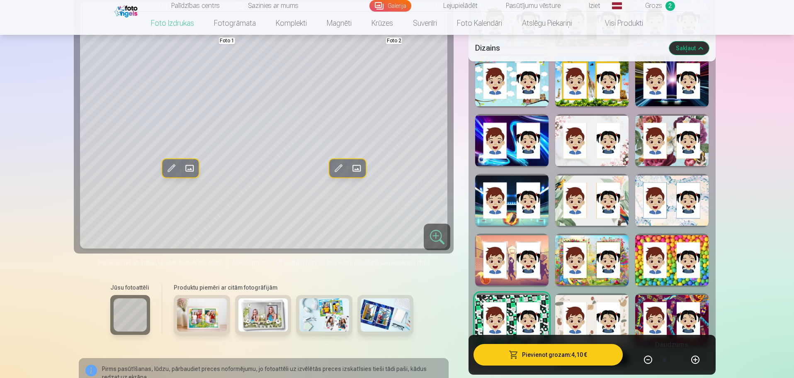
click at [669, 307] on div at bounding box center [672, 319] width 73 height 53
click at [507, 320] on div at bounding box center [511, 319] width 73 height 53
click at [673, 321] on div at bounding box center [672, 319] width 73 height 53
click at [519, 270] on div at bounding box center [511, 260] width 73 height 53
click at [674, 301] on div at bounding box center [672, 319] width 73 height 53
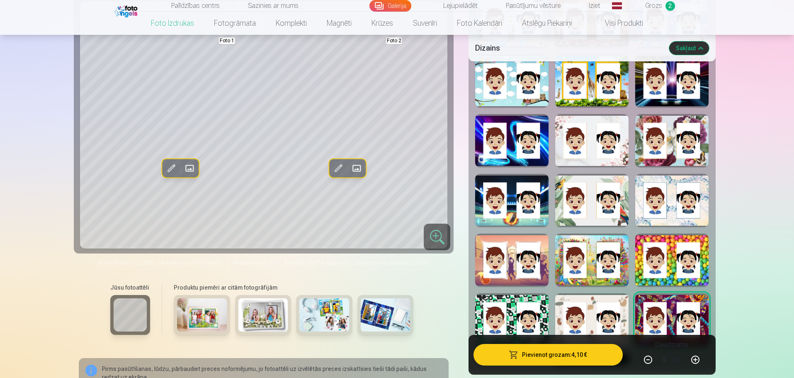
click at [641, 200] on div at bounding box center [672, 200] width 73 height 53
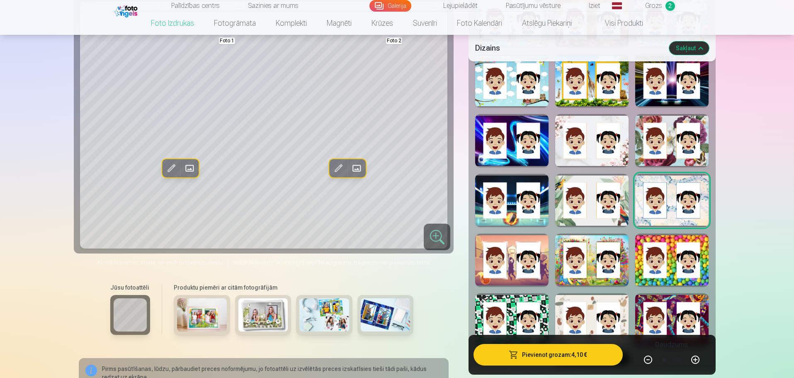
click at [680, 311] on div at bounding box center [672, 319] width 73 height 53
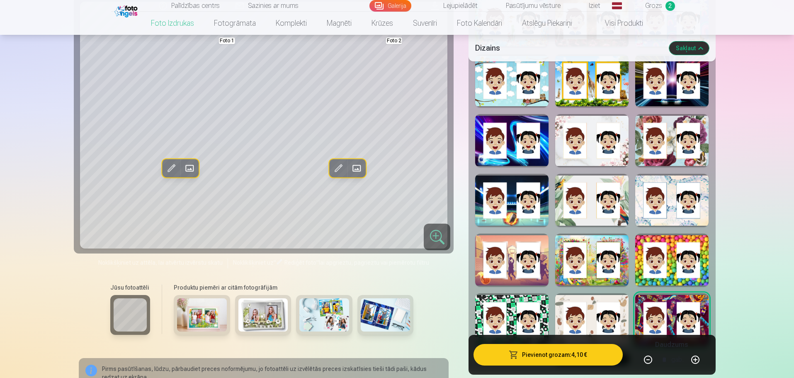
click at [591, 190] on div at bounding box center [591, 200] width 73 height 53
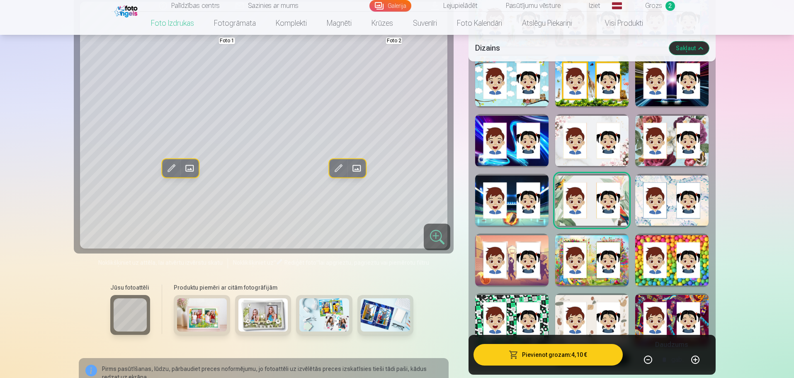
click at [614, 133] on div at bounding box center [591, 140] width 73 height 53
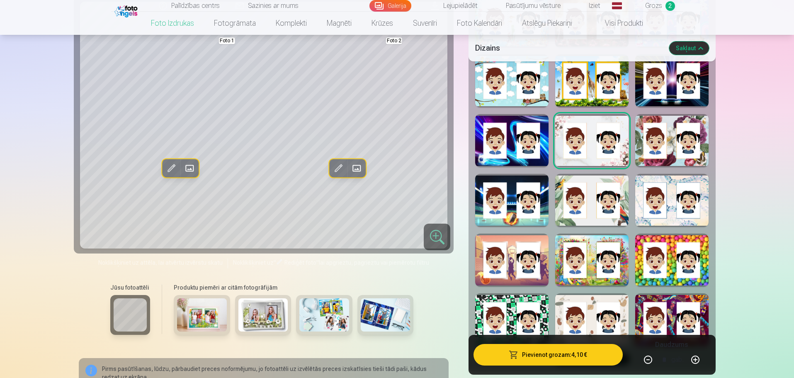
drag, startPoint x: 520, startPoint y: 149, endPoint x: 519, endPoint y: 143, distance: 6.3
click at [519, 143] on div at bounding box center [511, 140] width 73 height 53
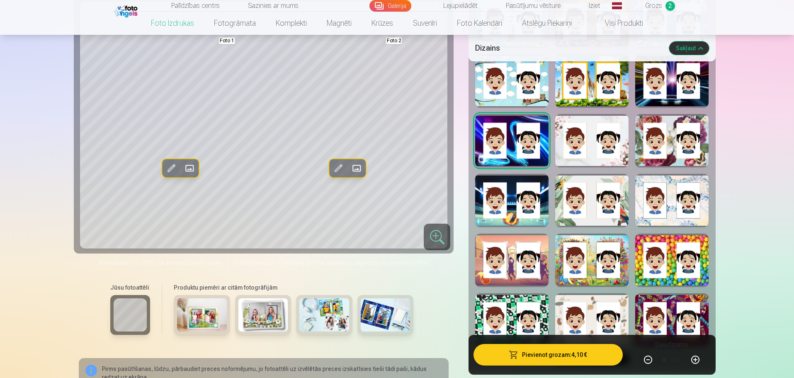
click at [524, 216] on div at bounding box center [511, 200] width 73 height 53
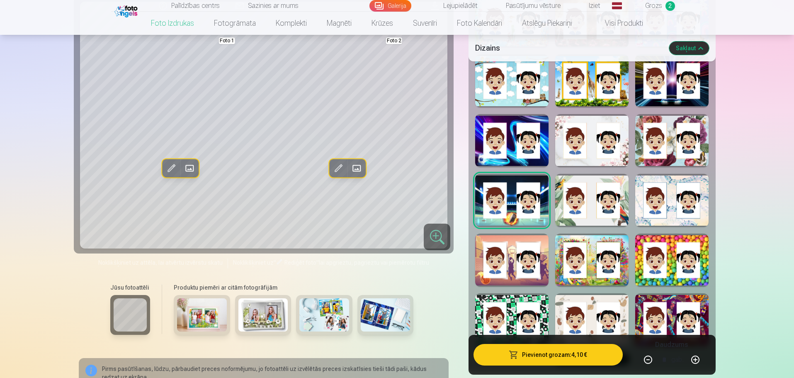
click at [651, 309] on div at bounding box center [672, 319] width 73 height 53
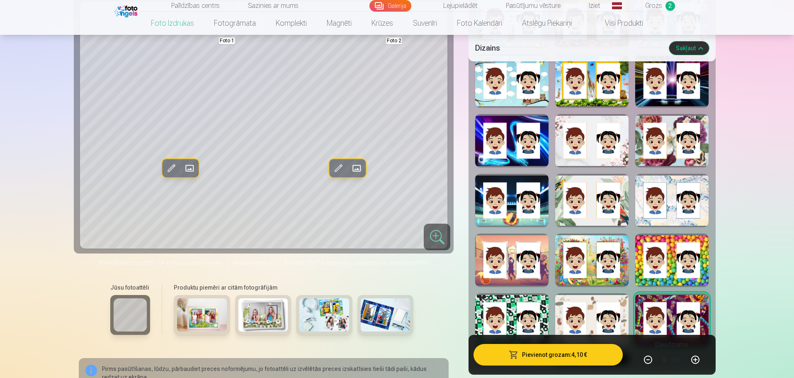
click at [657, 83] on div at bounding box center [672, 80] width 73 height 53
click at [644, 320] on div at bounding box center [672, 319] width 73 height 53
click at [556, 354] on button "Pievienot grozam : 4,10 €" at bounding box center [548, 355] width 149 height 22
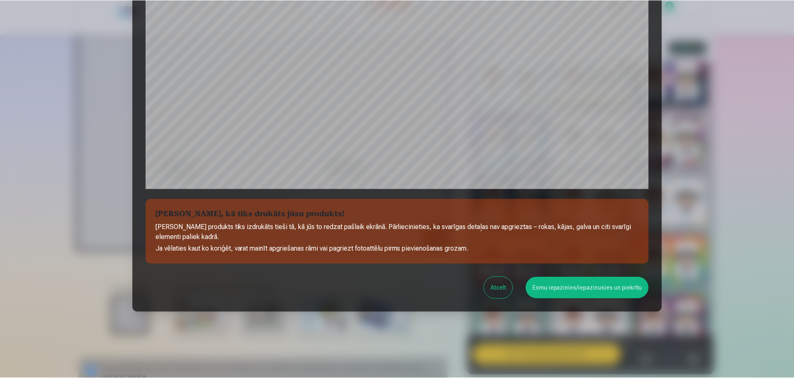
scroll to position [219, 0]
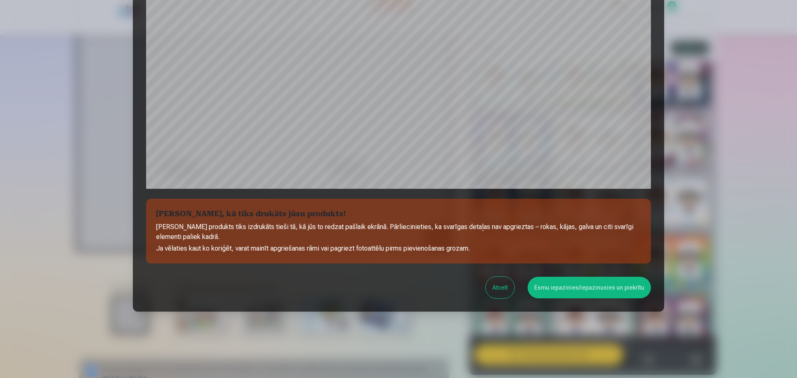
click at [564, 281] on button "Esmu iepazinies/iepazinusies un piekrītu" at bounding box center [588, 288] width 123 height 22
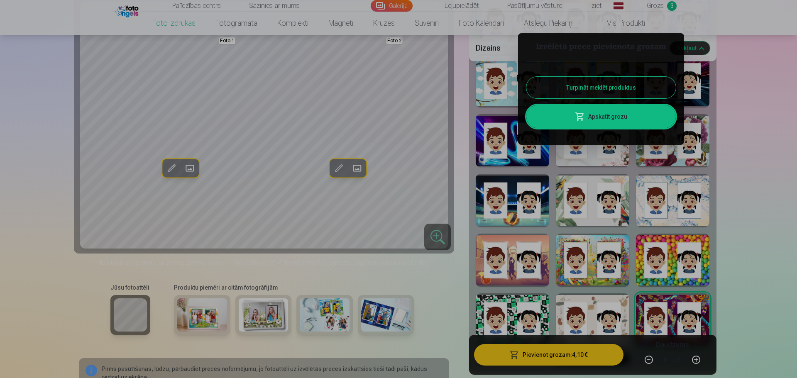
click at [618, 83] on button "Turpināt meklēt produktus" at bounding box center [600, 88] width 149 height 22
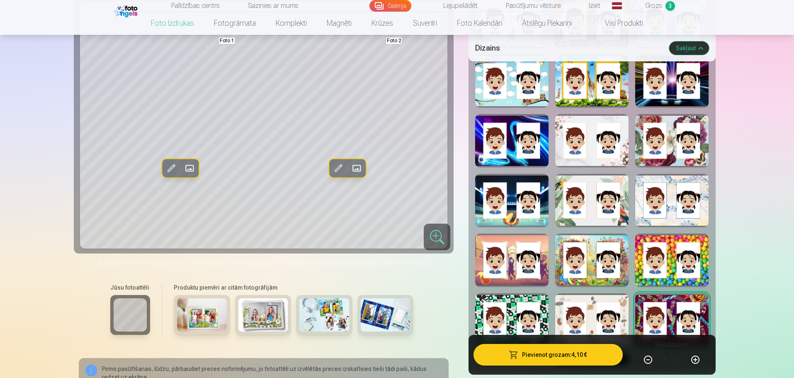
scroll to position [0, 0]
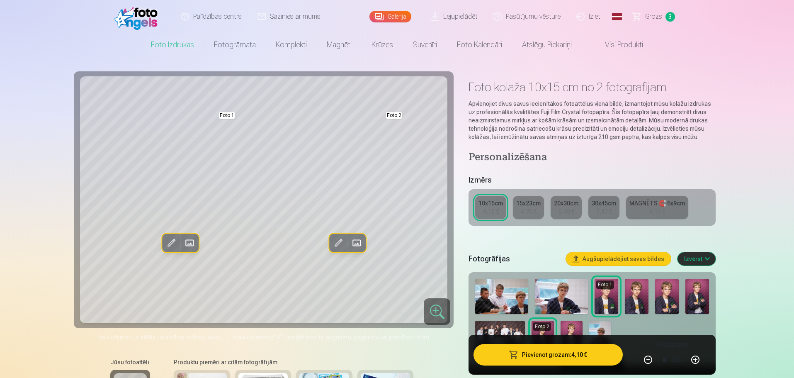
click at [657, 22] on link "Grozs 3" at bounding box center [655, 16] width 58 height 33
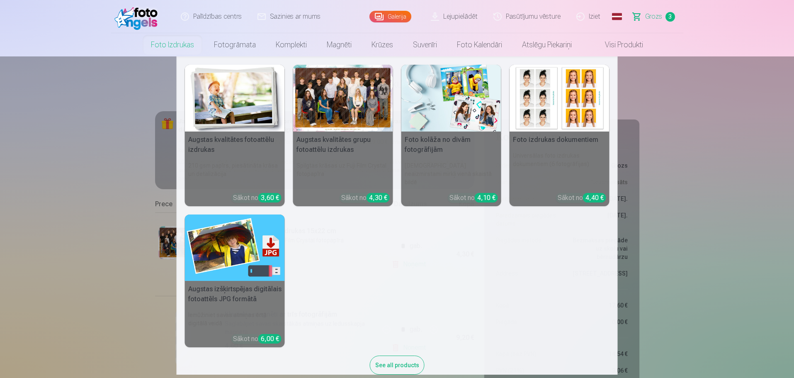
click at [357, 157] on link "Augstas kvalitātes grupu fotoattēlu izdrukas Spilgtas krāsas uz Fuji Film Cryst…" at bounding box center [343, 135] width 100 height 141
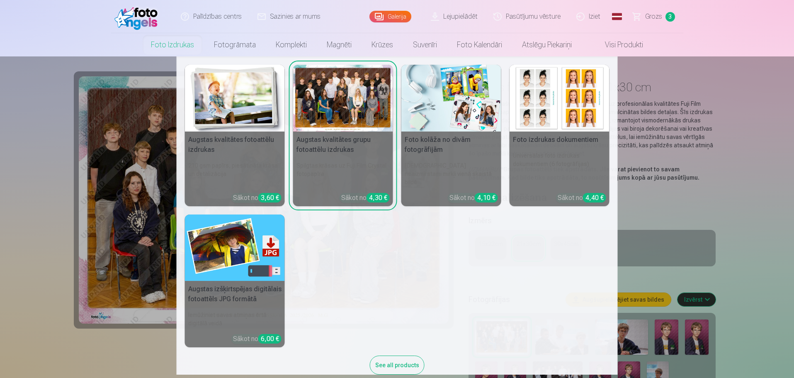
click at [351, 145] on h5 "Augstas kvalitātes grupu fotoattēlu izdrukas" at bounding box center [343, 145] width 100 height 27
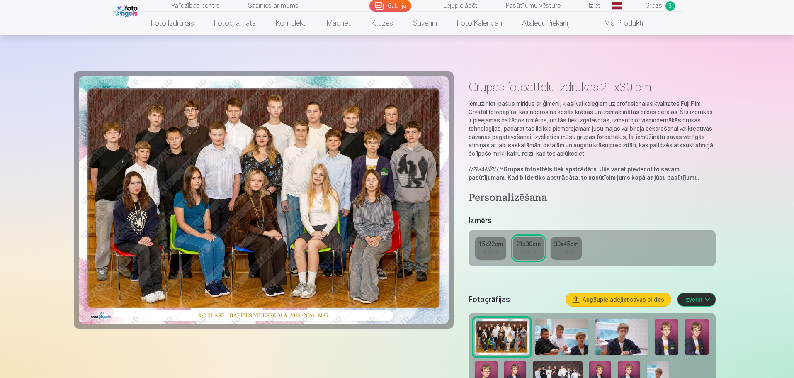
scroll to position [331, 0]
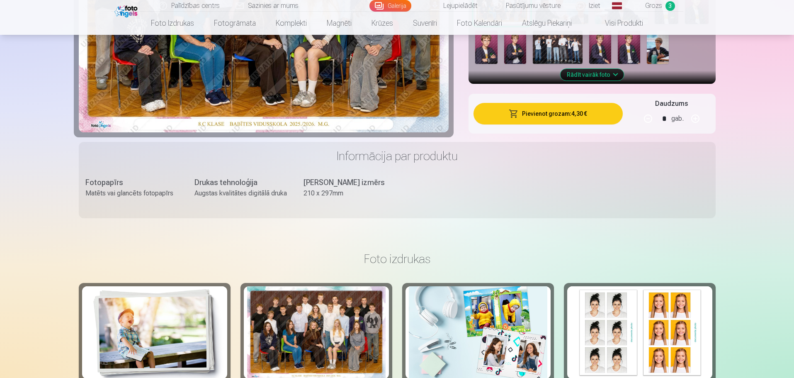
click at [564, 44] on img at bounding box center [558, 47] width 50 height 33
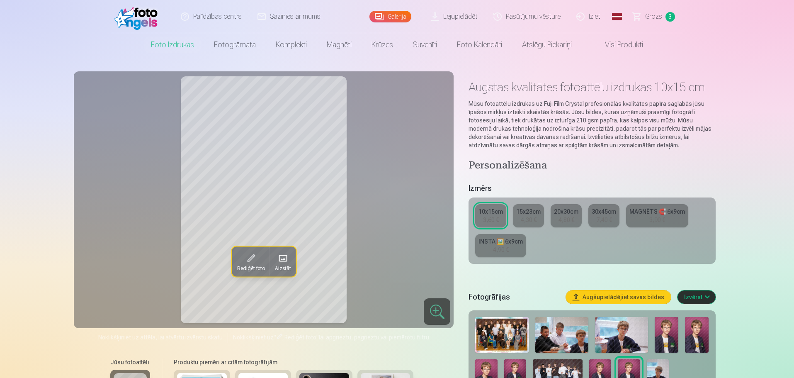
scroll to position [331, 0]
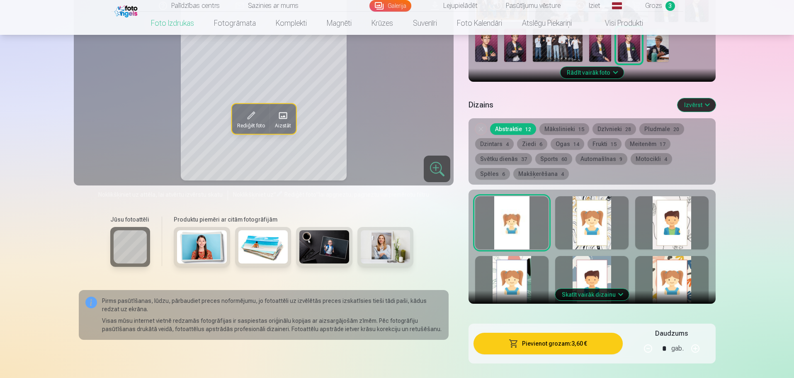
click at [542, 49] on img at bounding box center [558, 45] width 50 height 33
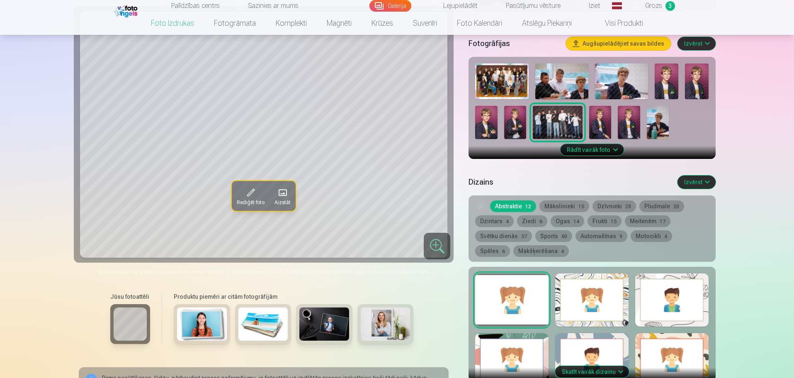
scroll to position [0, 0]
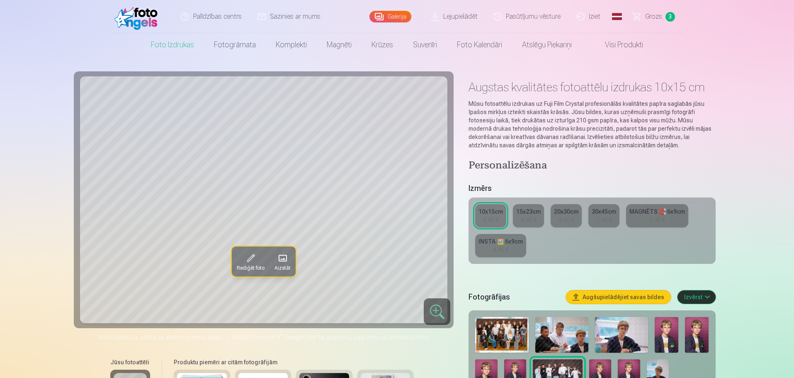
click at [519, 223] on link "15x23cm 4,30 €" at bounding box center [528, 215] width 31 height 23
click at [634, 297] on button "Augšupielādējiet savas bildes" at bounding box center [618, 296] width 105 height 13
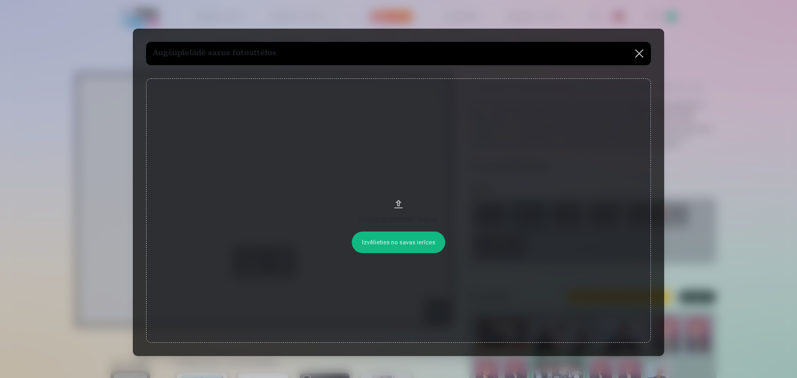
click at [640, 54] on button at bounding box center [638, 53] width 23 height 23
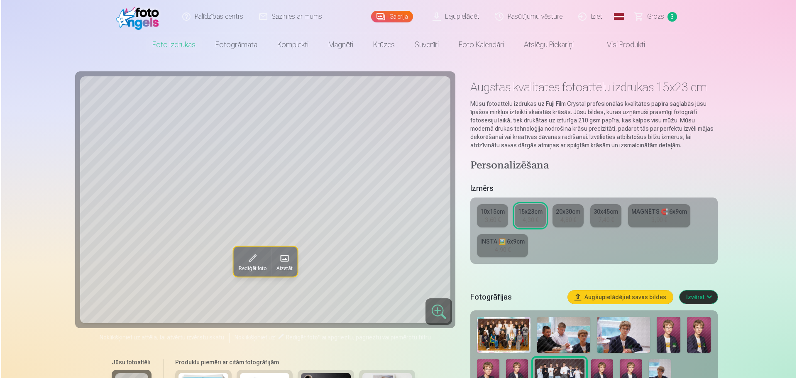
scroll to position [331, 0]
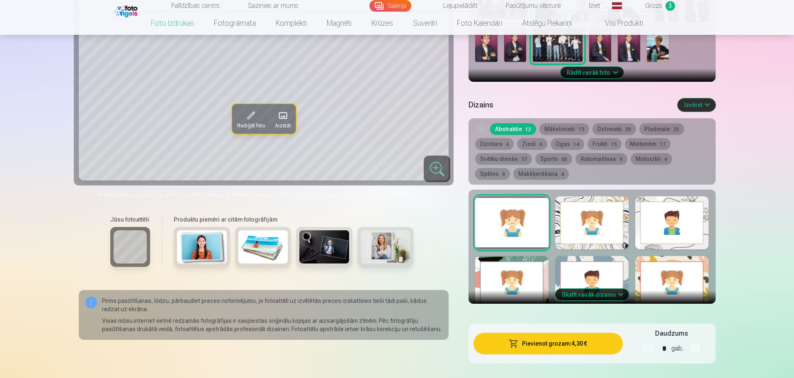
click at [543, 350] on button "Pievienot grozam : 4,30 €" at bounding box center [548, 344] width 149 height 22
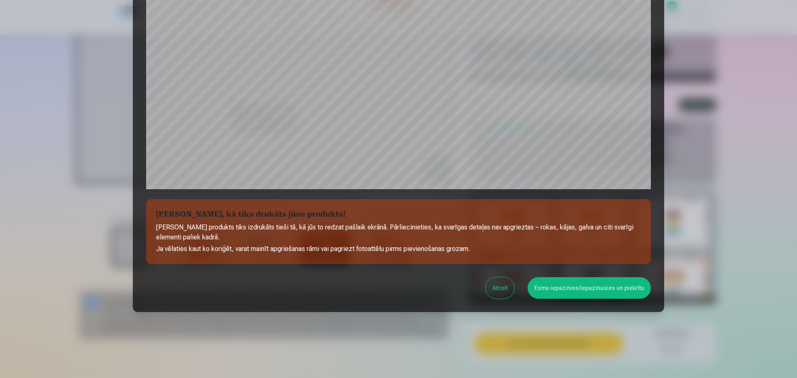
scroll to position [219, 0]
click at [562, 293] on button "Esmu iepazinies/iepazinusies un piekrītu" at bounding box center [588, 288] width 123 height 22
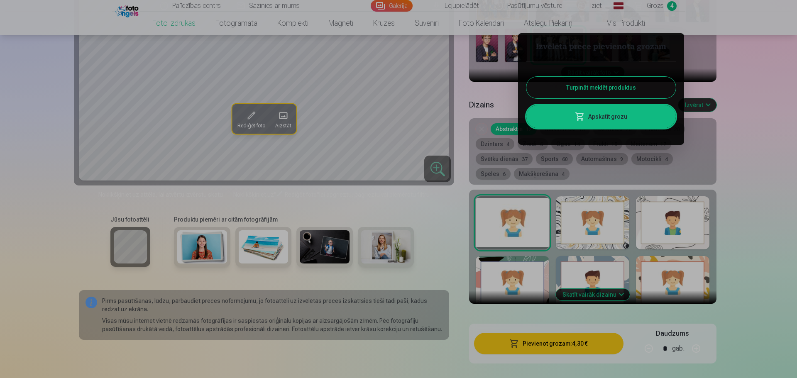
click at [583, 114] on span at bounding box center [580, 117] width 10 height 10
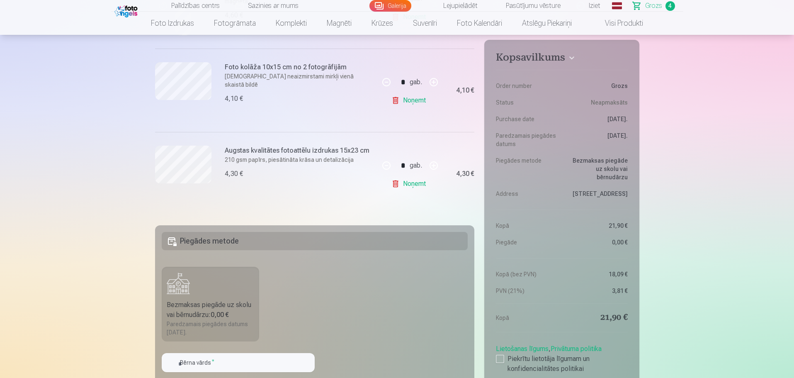
scroll to position [661, 0]
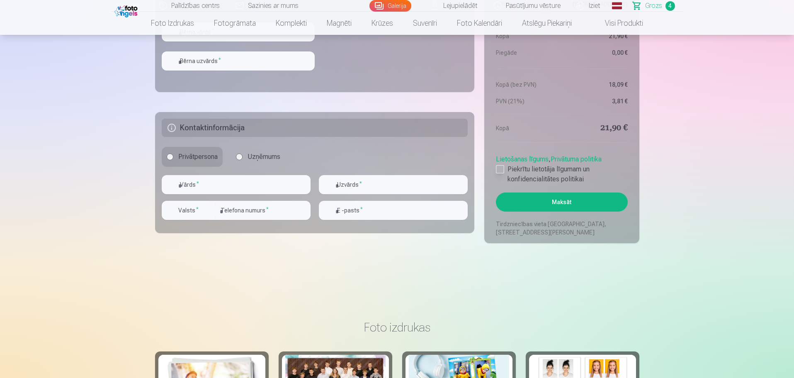
click at [499, 170] on div at bounding box center [500, 169] width 8 height 8
click at [550, 200] on button "Maksāt" at bounding box center [562, 201] width 132 height 19
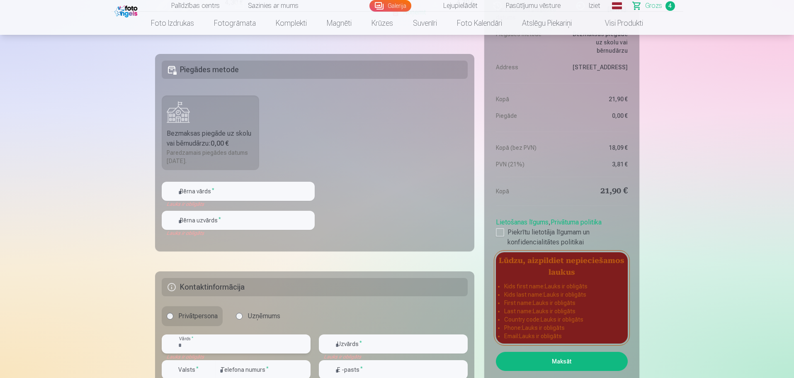
scroll to position [511, 0]
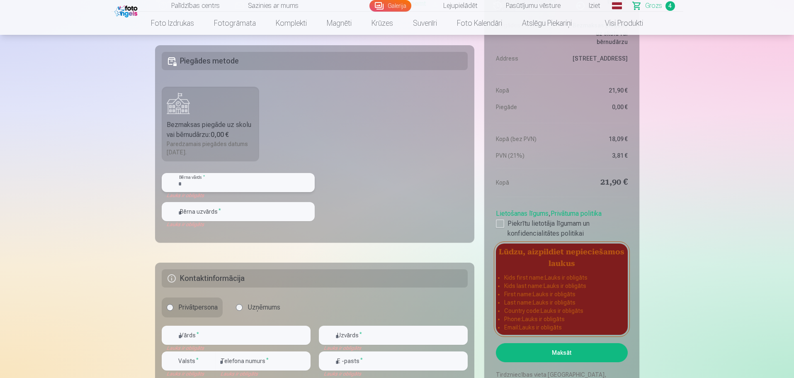
click at [248, 181] on input "text" at bounding box center [238, 182] width 153 height 19
type input "*"
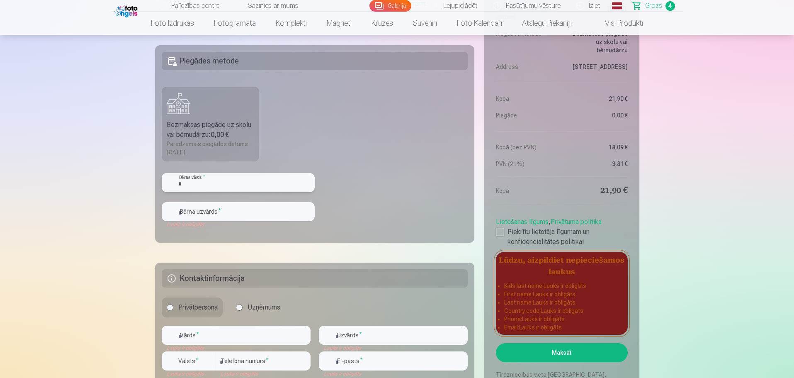
click at [223, 187] on input "*" at bounding box center [238, 182] width 153 height 19
type input "******"
click at [227, 214] on input "text" at bounding box center [238, 211] width 153 height 19
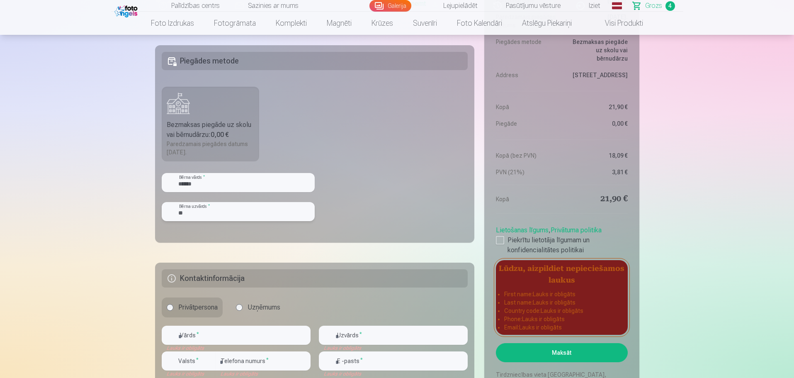
type input "*"
type input "*********"
click at [229, 340] on input "text" at bounding box center [236, 335] width 149 height 19
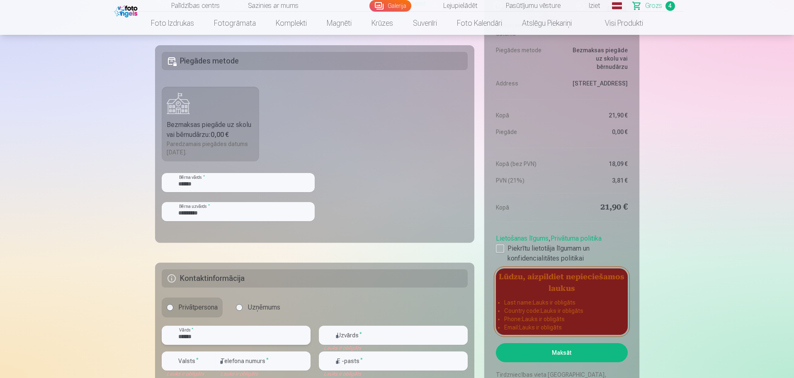
type input "******"
click at [341, 337] on input "text" at bounding box center [393, 335] width 149 height 19
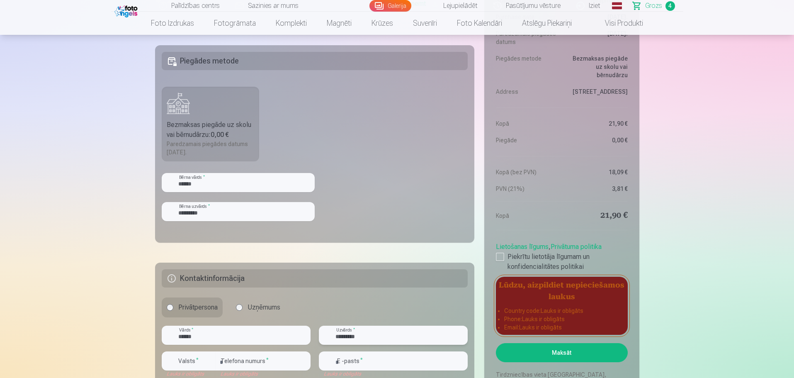
type input "*********"
click at [207, 362] on div "button" at bounding box center [209, 361] width 10 height 10
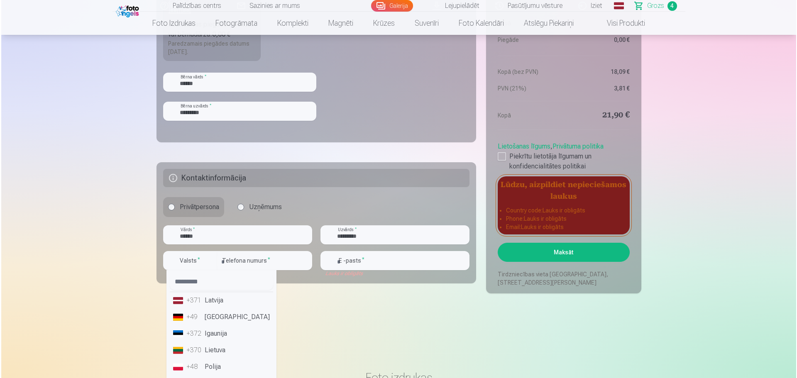
scroll to position [623, 0]
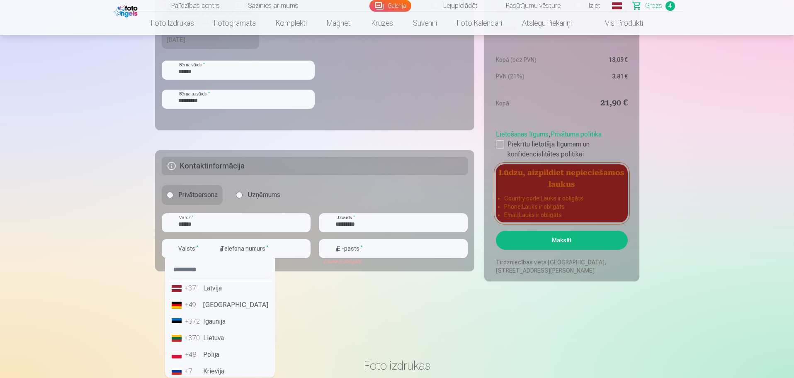
click at [217, 287] on li "+371 Latvija" at bounding box center [219, 288] width 103 height 17
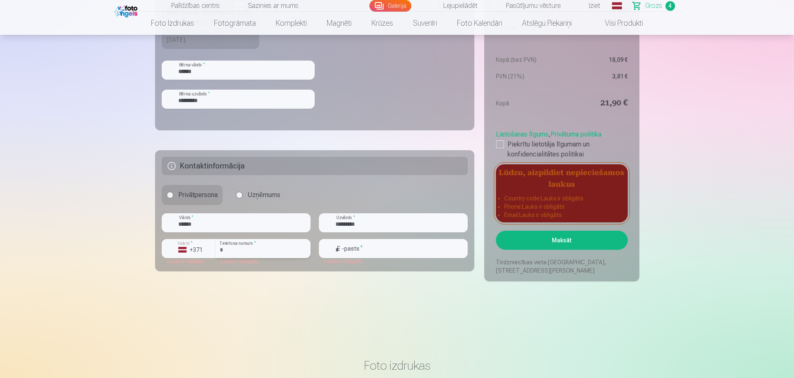
click at [255, 251] on input "number" at bounding box center [263, 248] width 95 height 19
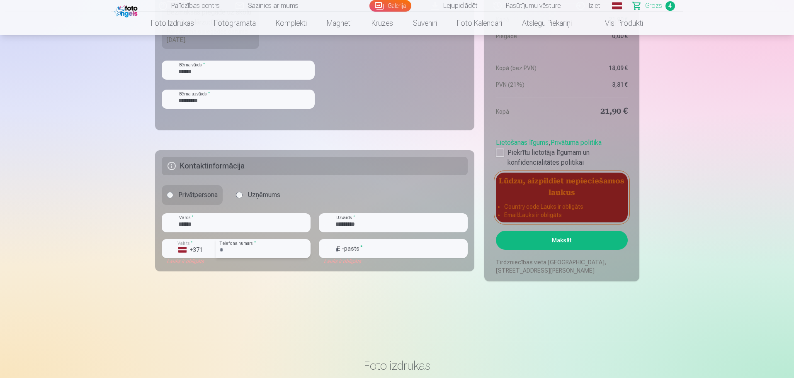
type input "*******"
click at [347, 249] on input "email" at bounding box center [393, 248] width 149 height 19
type input "**********"
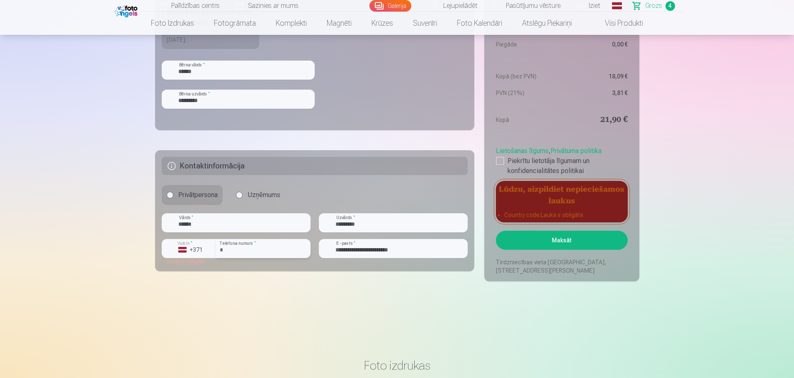
click at [224, 251] on input "*******" at bounding box center [263, 248] width 95 height 19
type input "********"
click at [555, 241] on button "Maksāt" at bounding box center [562, 240] width 132 height 19
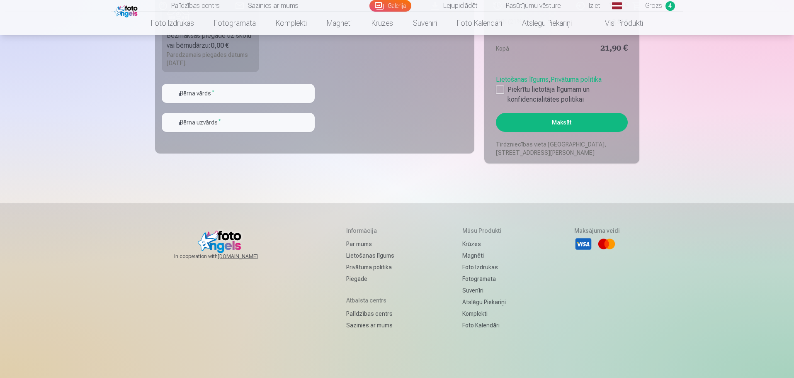
scroll to position [331, 0]
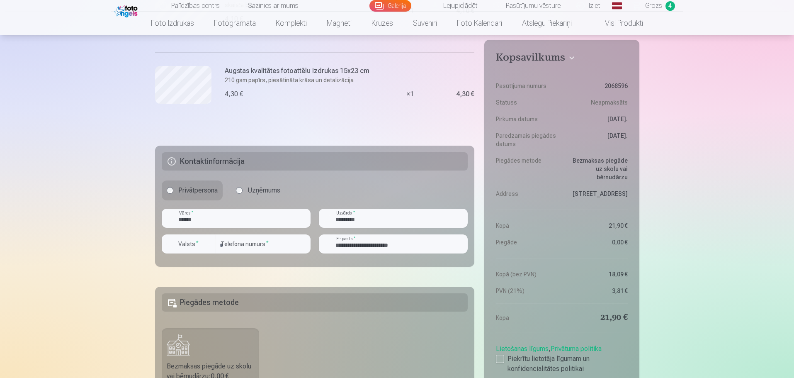
click at [229, 305] on h5 "Piegādes metode" at bounding box center [315, 302] width 307 height 18
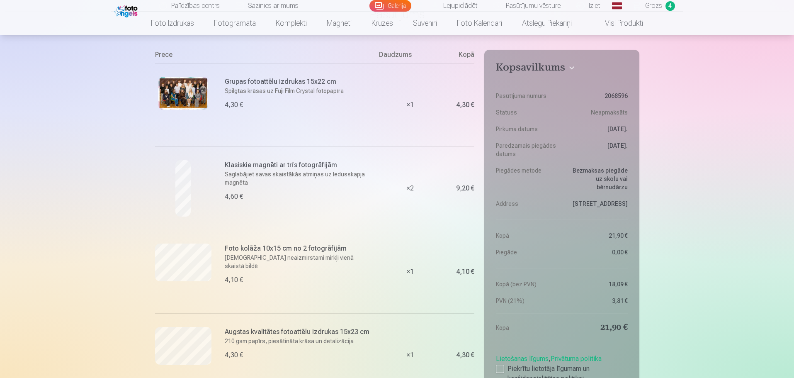
scroll to position [0, 0]
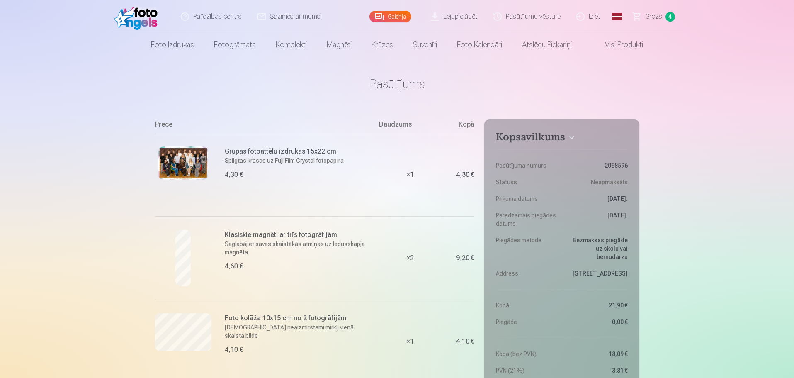
click at [598, 19] on link "Iziet" at bounding box center [589, 16] width 40 height 33
